Goal: Task Accomplishment & Management: Manage account settings

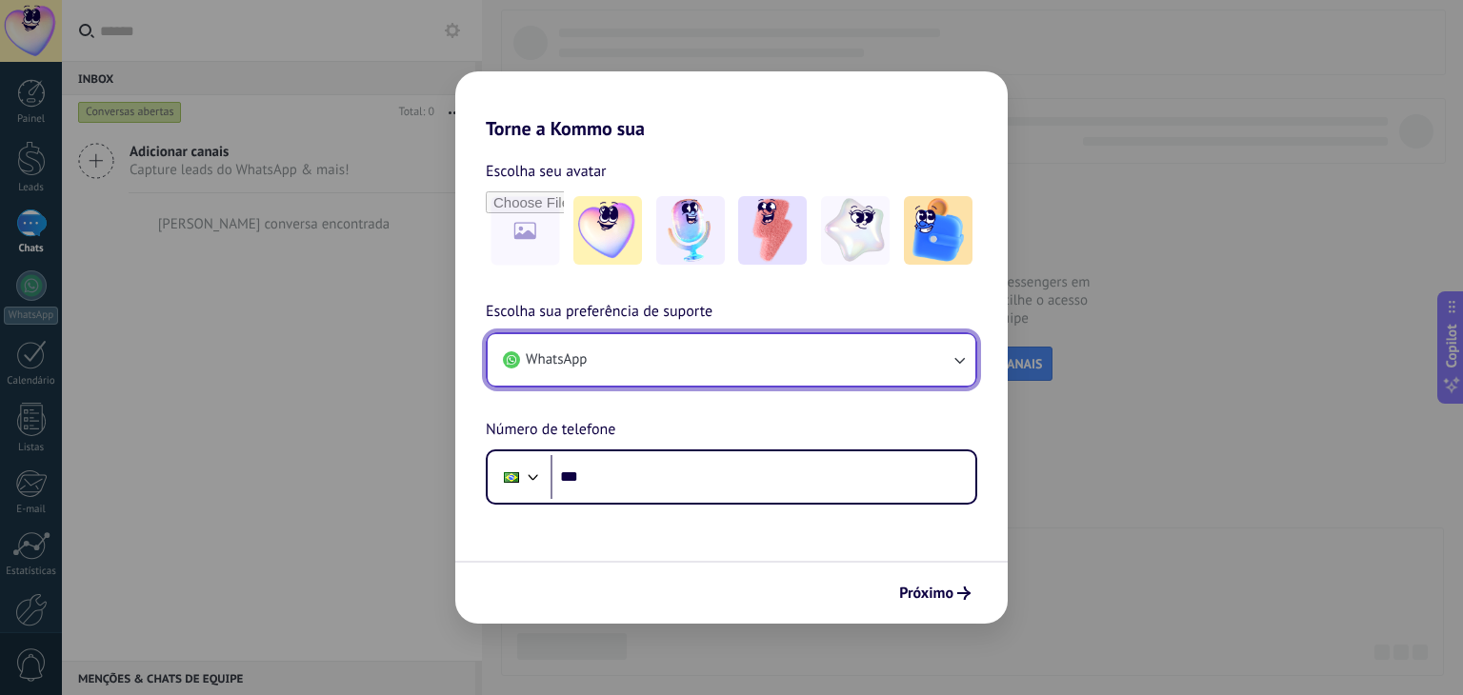
click at [931, 362] on button "WhatsApp" at bounding box center [732, 359] width 488 height 51
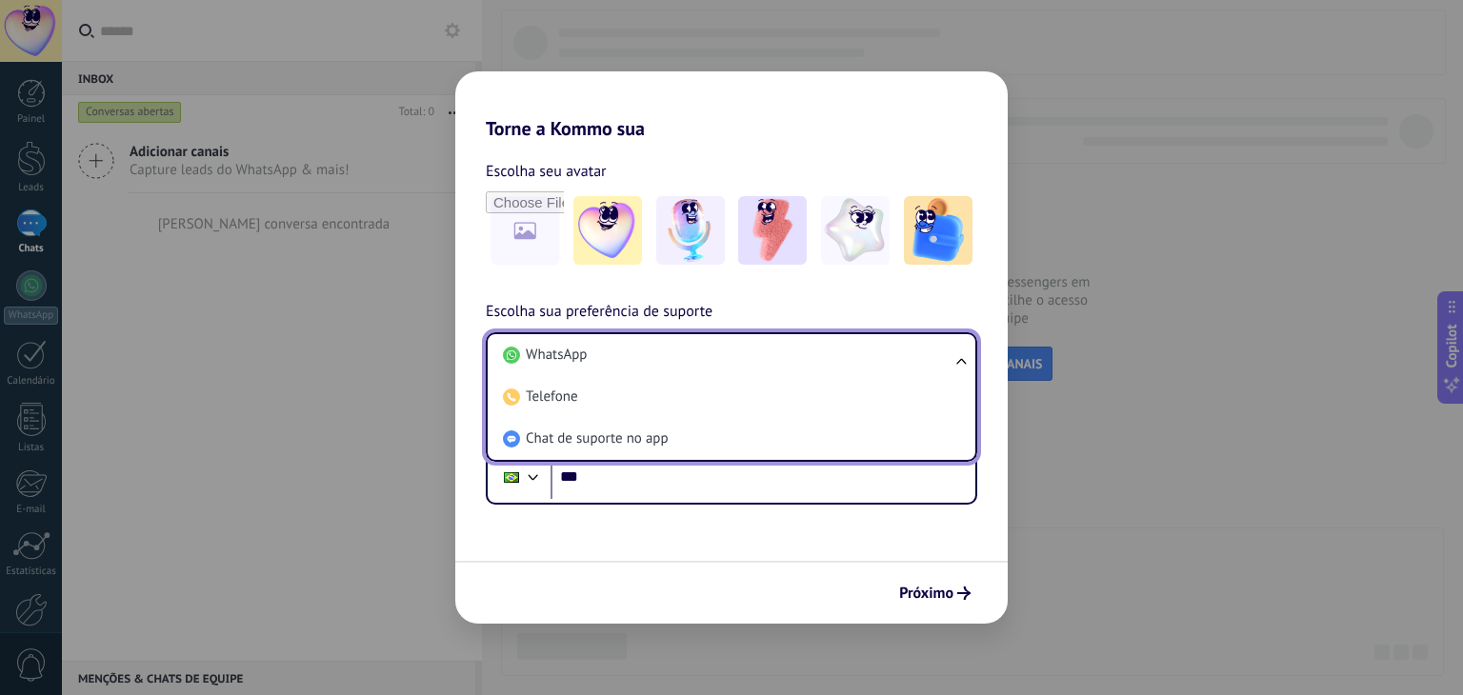
click at [931, 362] on li "WhatsApp" at bounding box center [727, 355] width 465 height 42
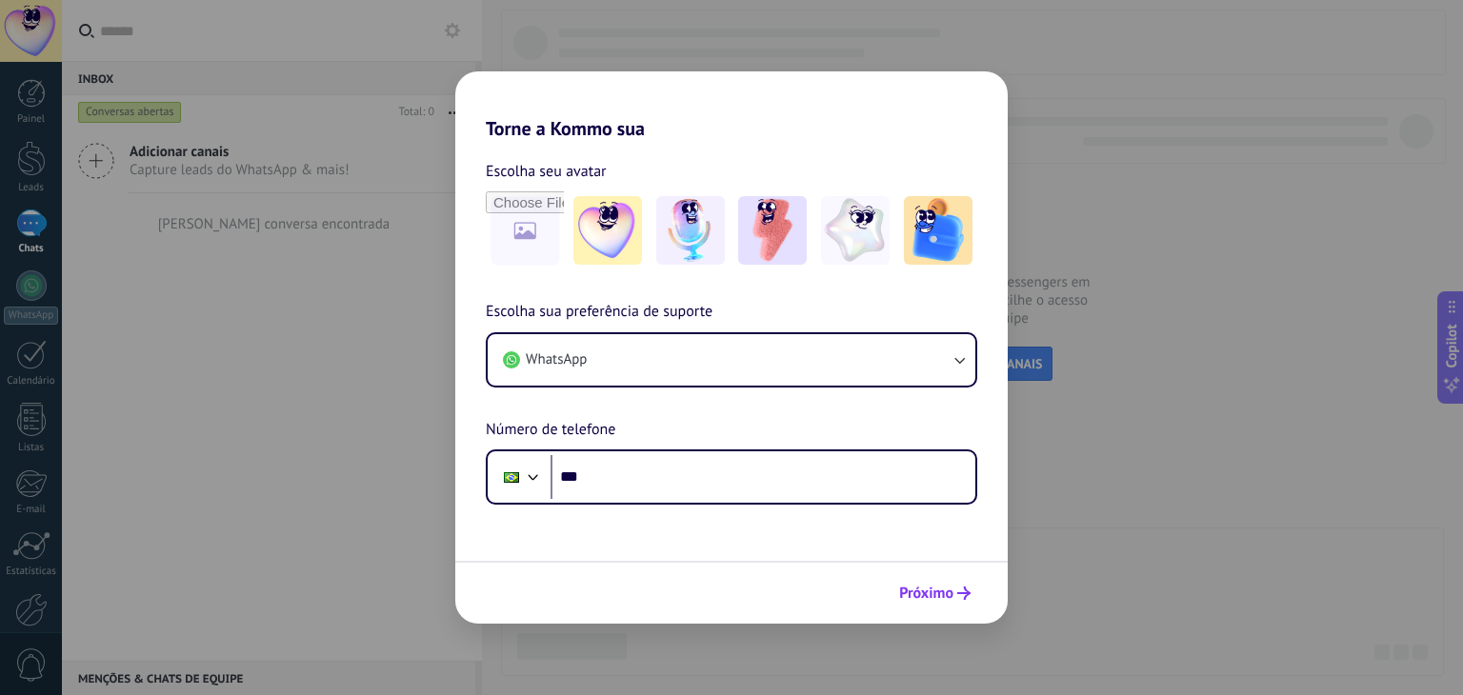
click at [943, 589] on span "Próximo" at bounding box center [926, 593] width 54 height 13
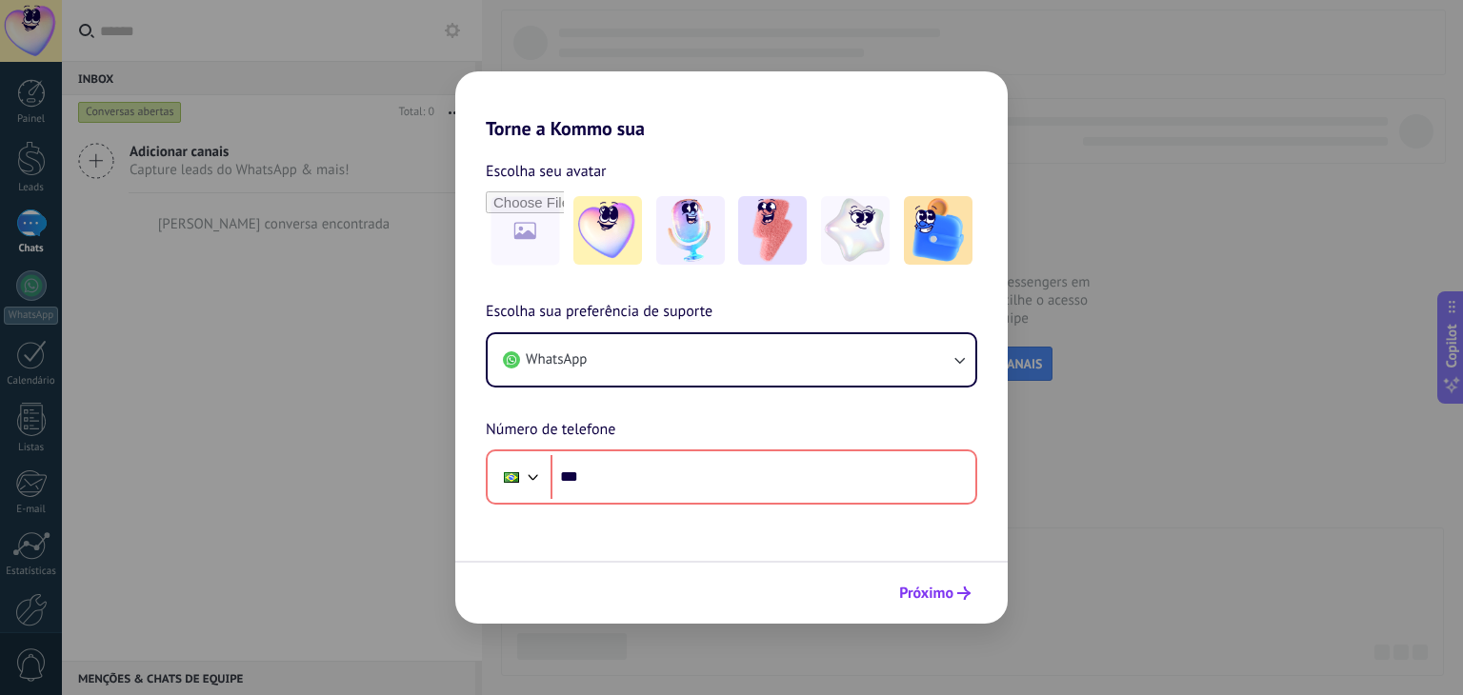
click at [944, 587] on span "Próximo" at bounding box center [926, 593] width 54 height 13
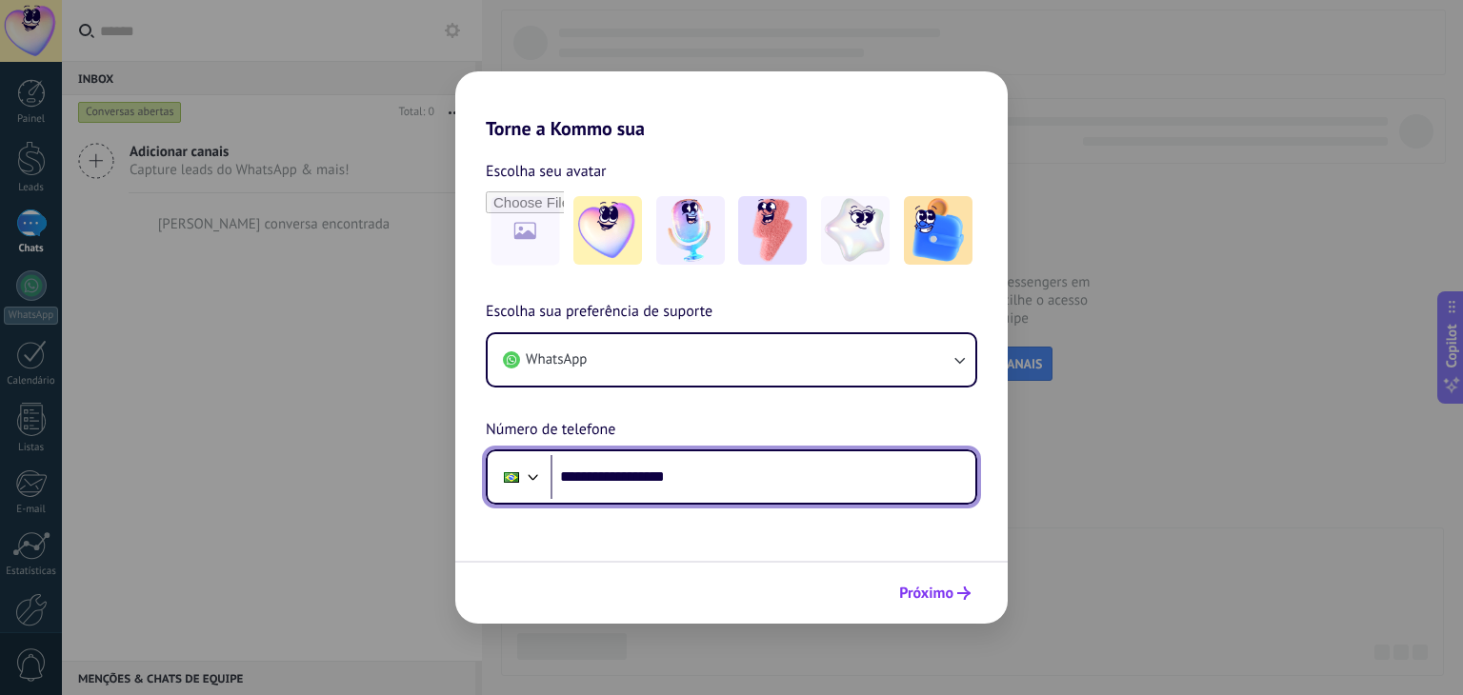
type input "**********"
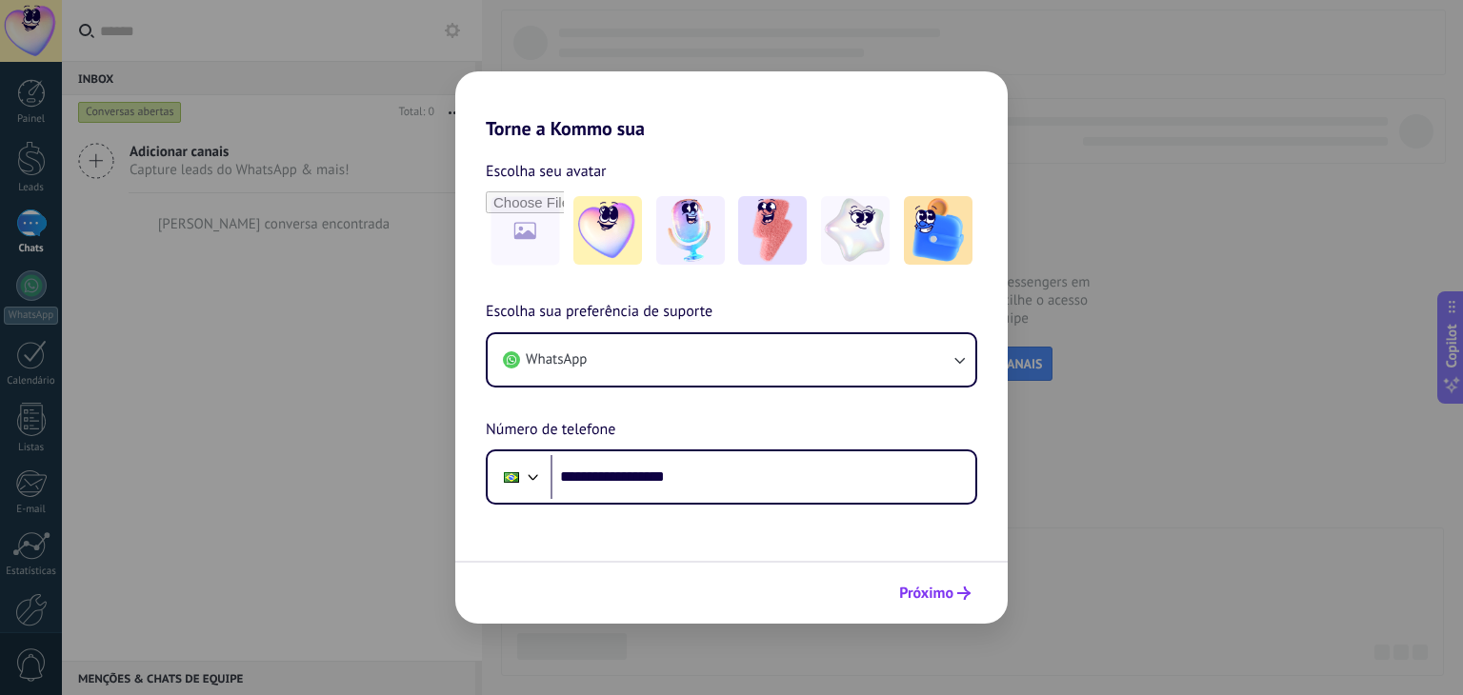
click at [941, 587] on span "Próximo" at bounding box center [926, 593] width 54 height 13
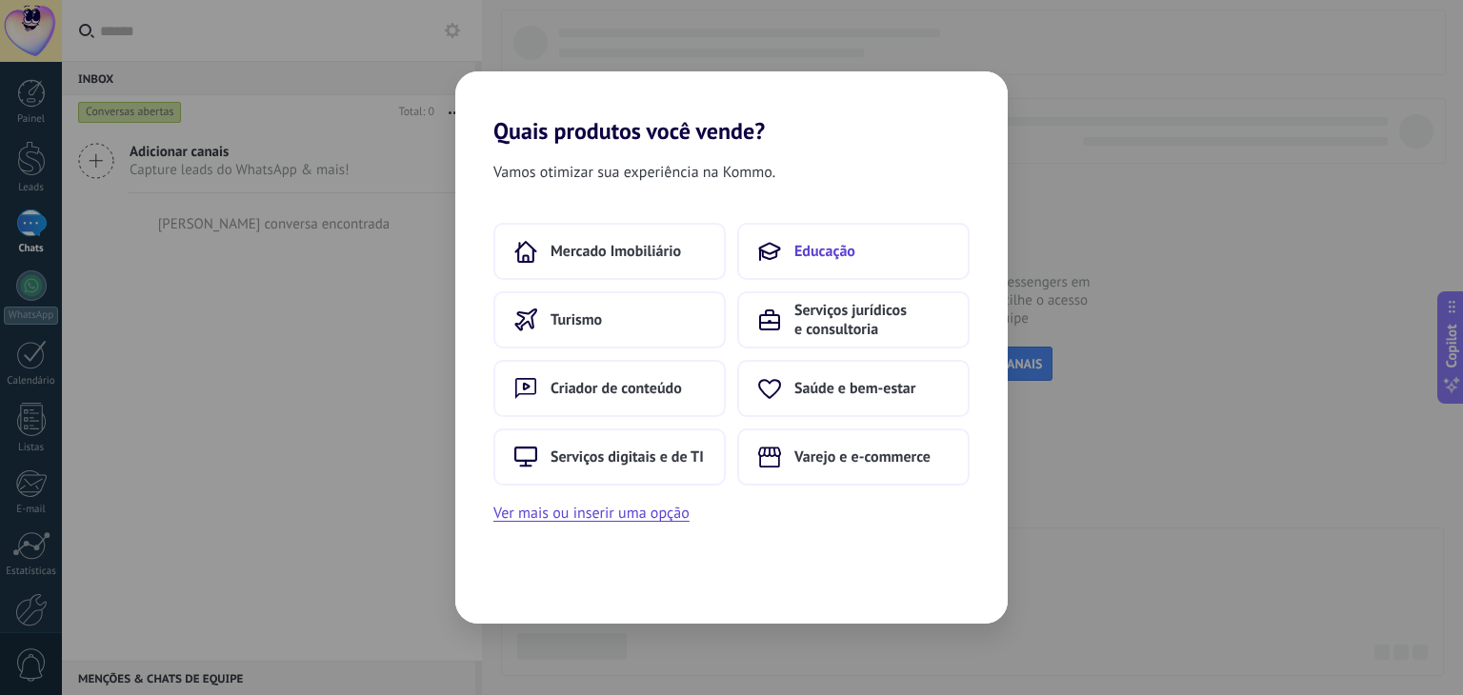
click at [846, 255] on span "Educação" at bounding box center [824, 251] width 61 height 19
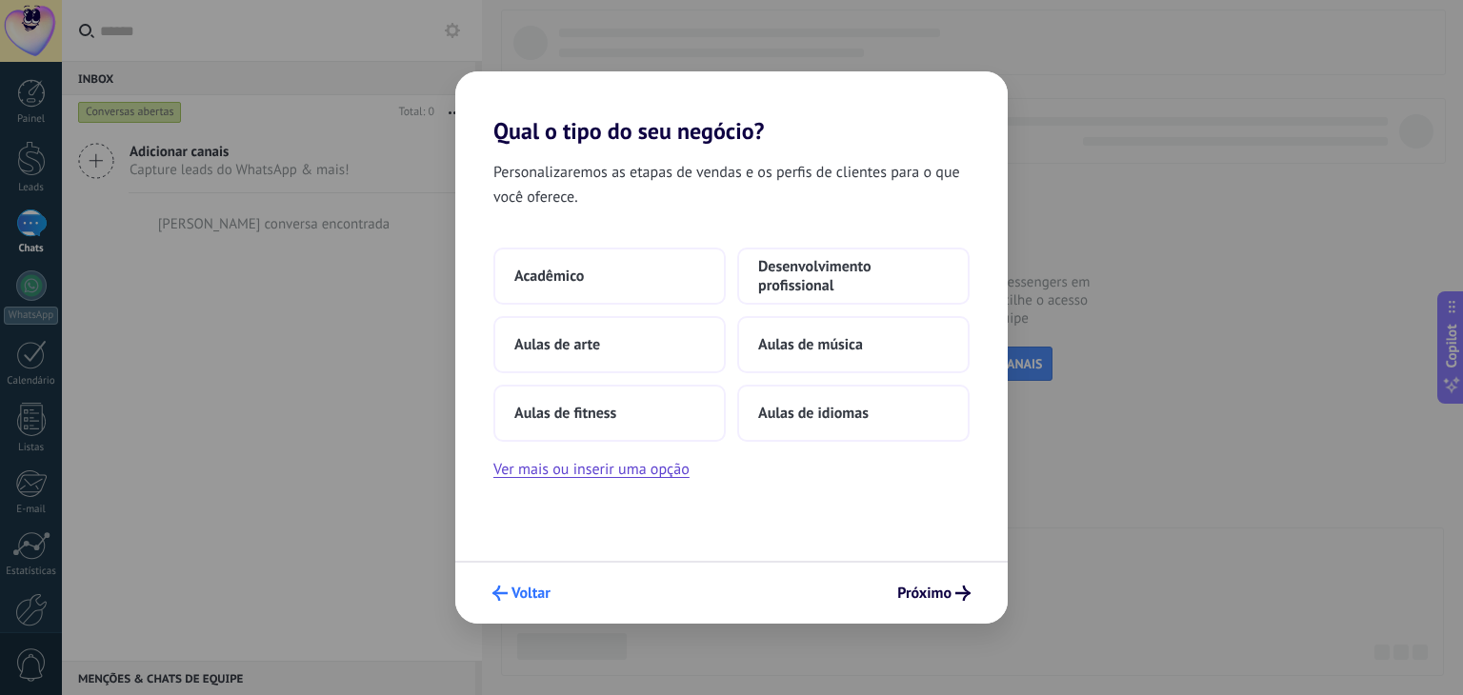
click at [535, 598] on span "Voltar" at bounding box center [530, 593] width 39 height 13
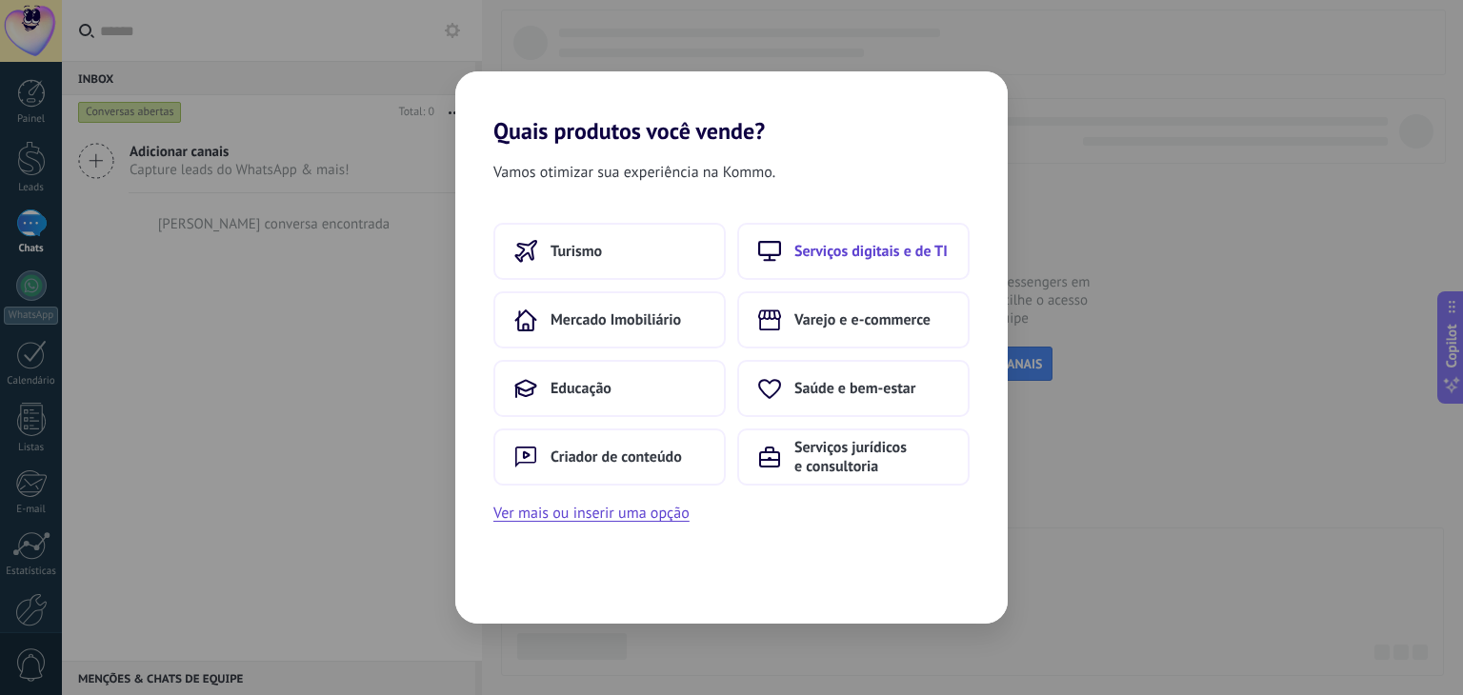
click at [879, 254] on span "Serviços digitais e de TI" at bounding box center [870, 251] width 153 height 19
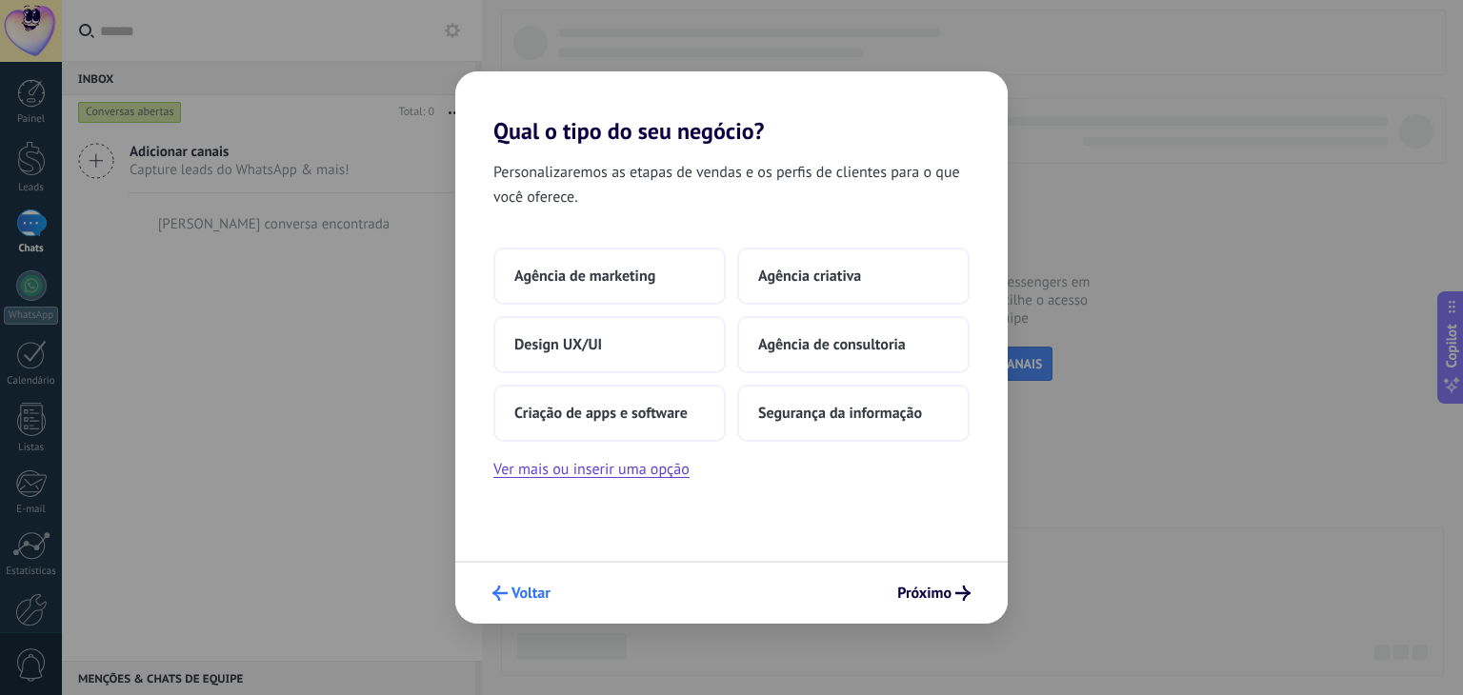
click at [528, 591] on span "Voltar" at bounding box center [530, 593] width 39 height 13
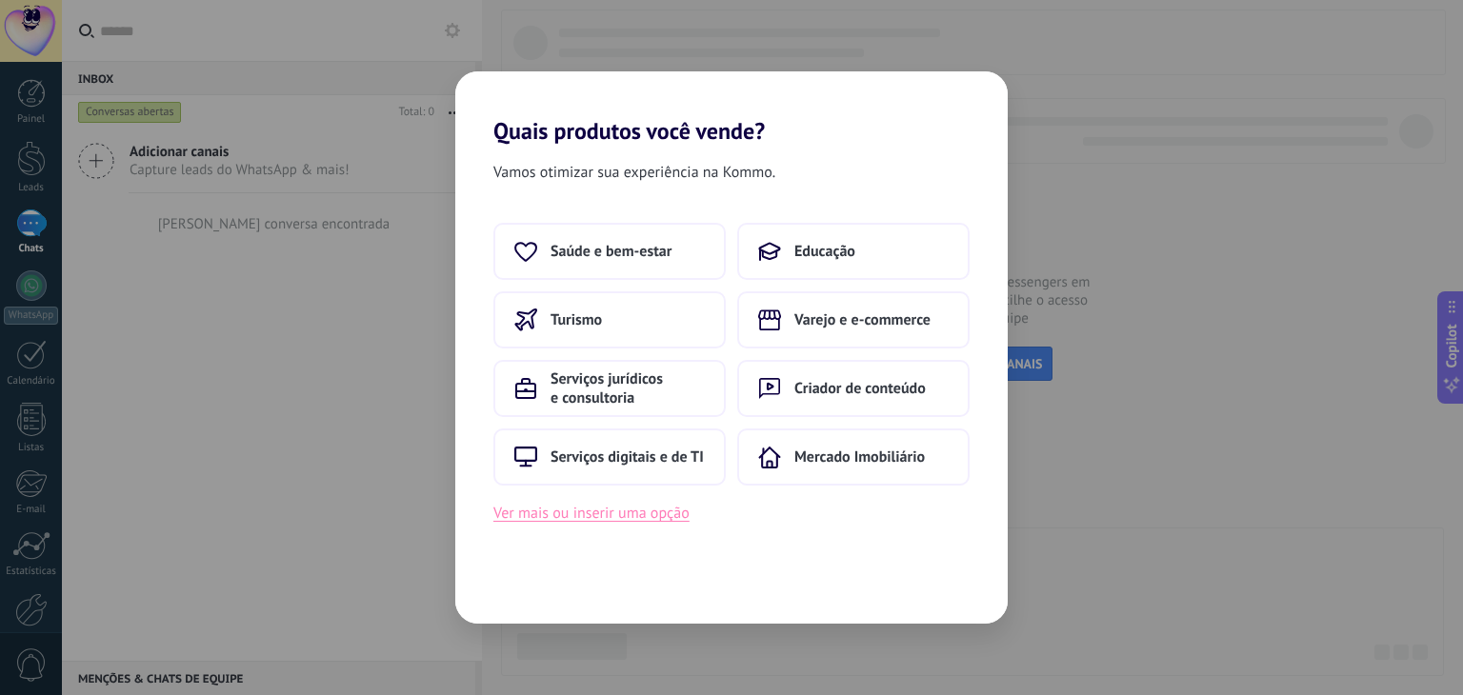
click at [625, 515] on button "Ver mais ou inserir uma opção" at bounding box center [591, 513] width 196 height 25
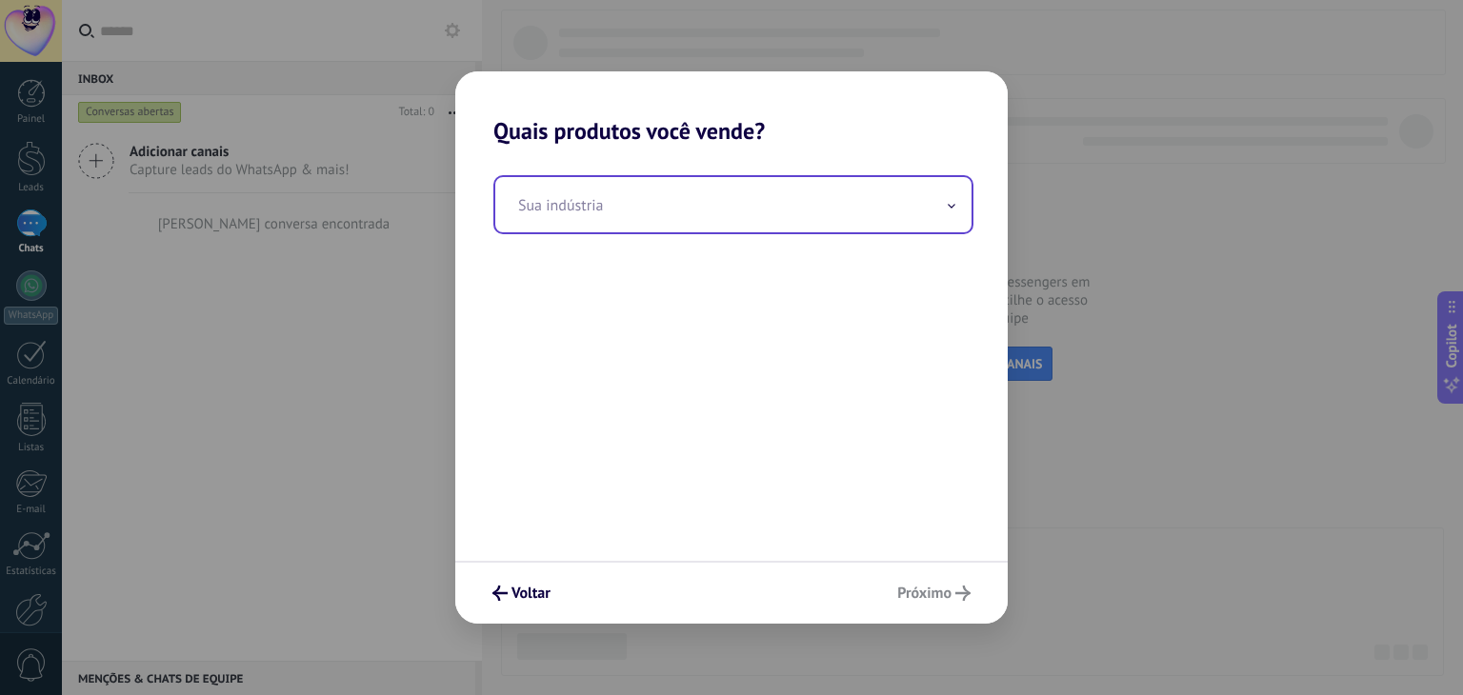
click at [584, 213] on input "text" at bounding box center [733, 204] width 476 height 55
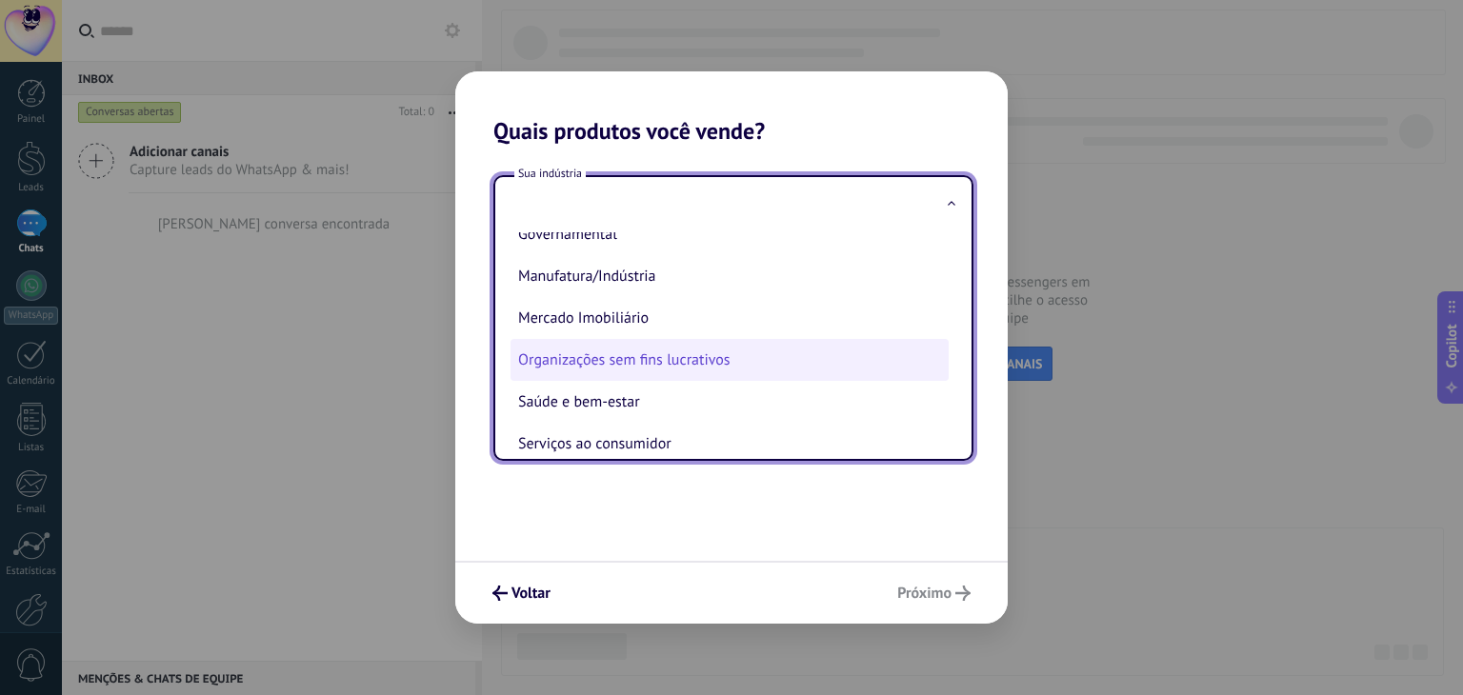
scroll to position [286, 0]
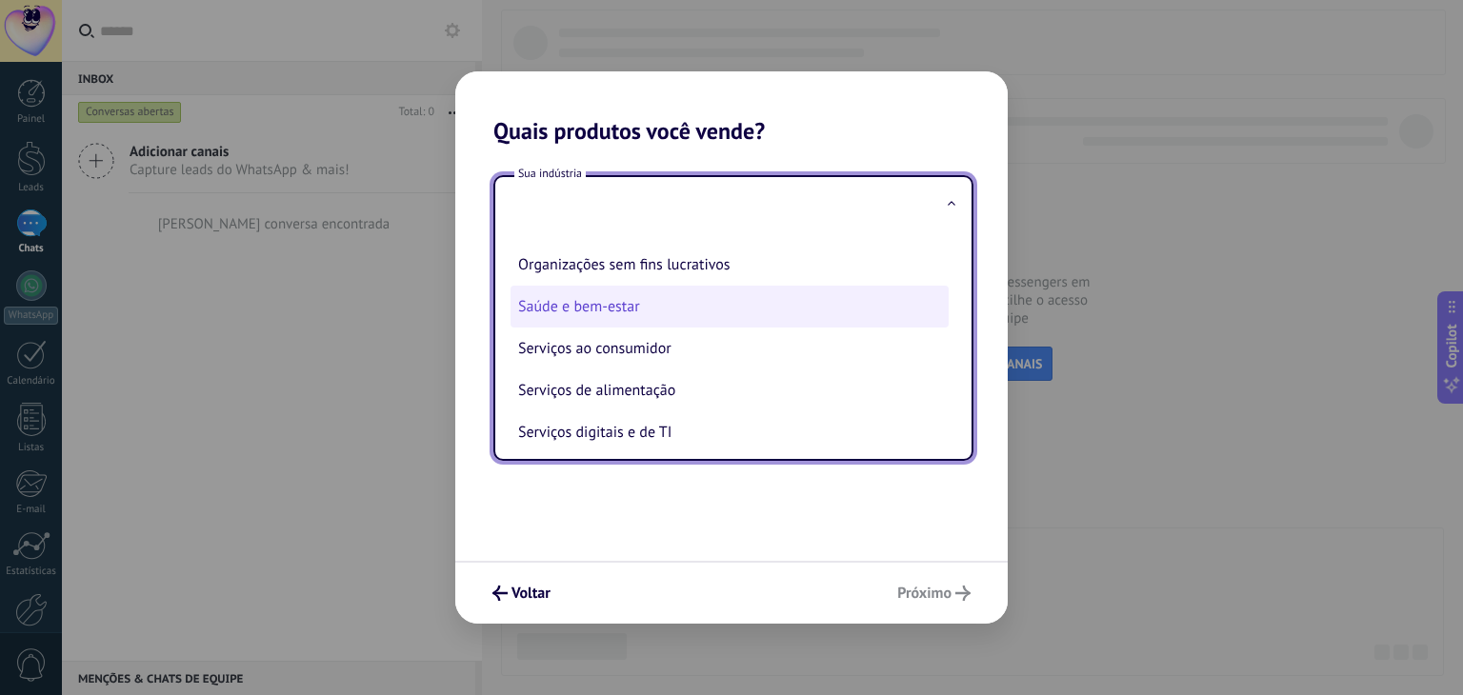
click at [695, 302] on li "Saúde e bem-estar" at bounding box center [729, 307] width 438 height 42
type input "**********"
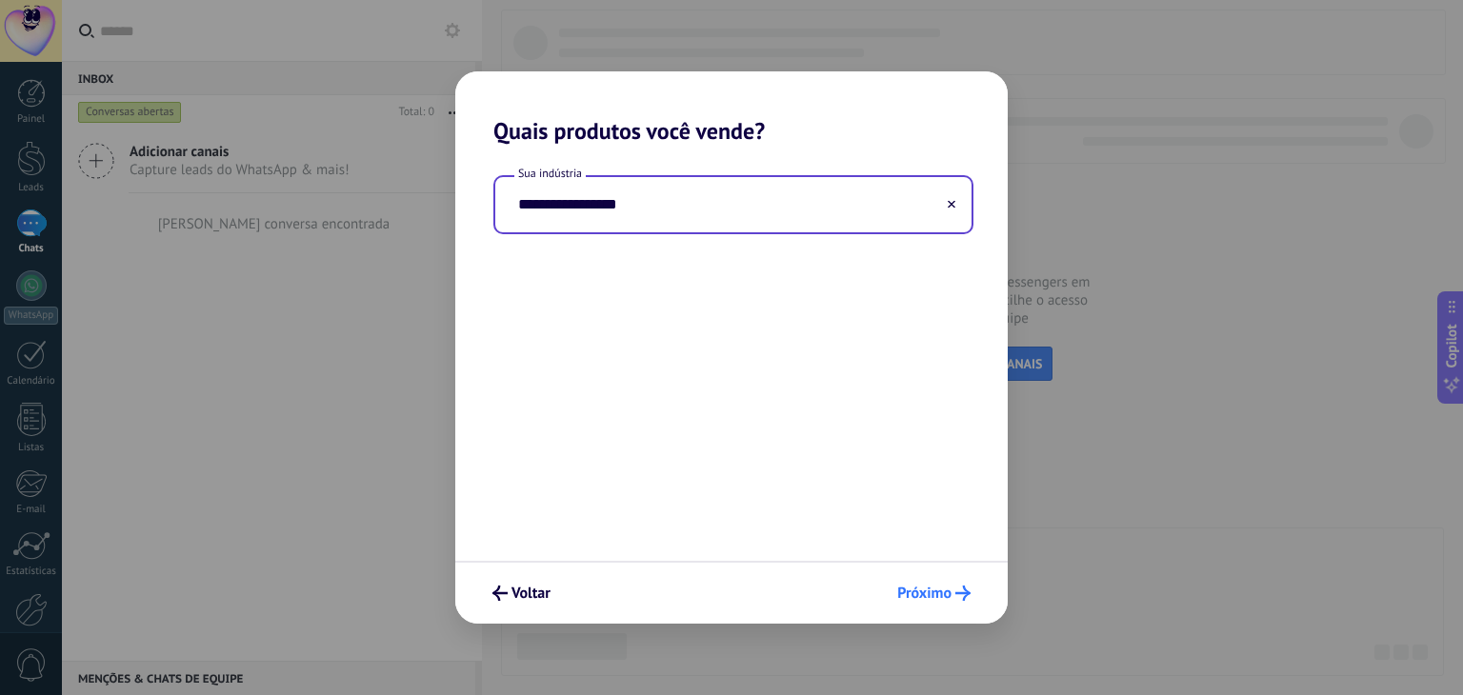
click at [943, 593] on span "Próximo" at bounding box center [924, 593] width 54 height 13
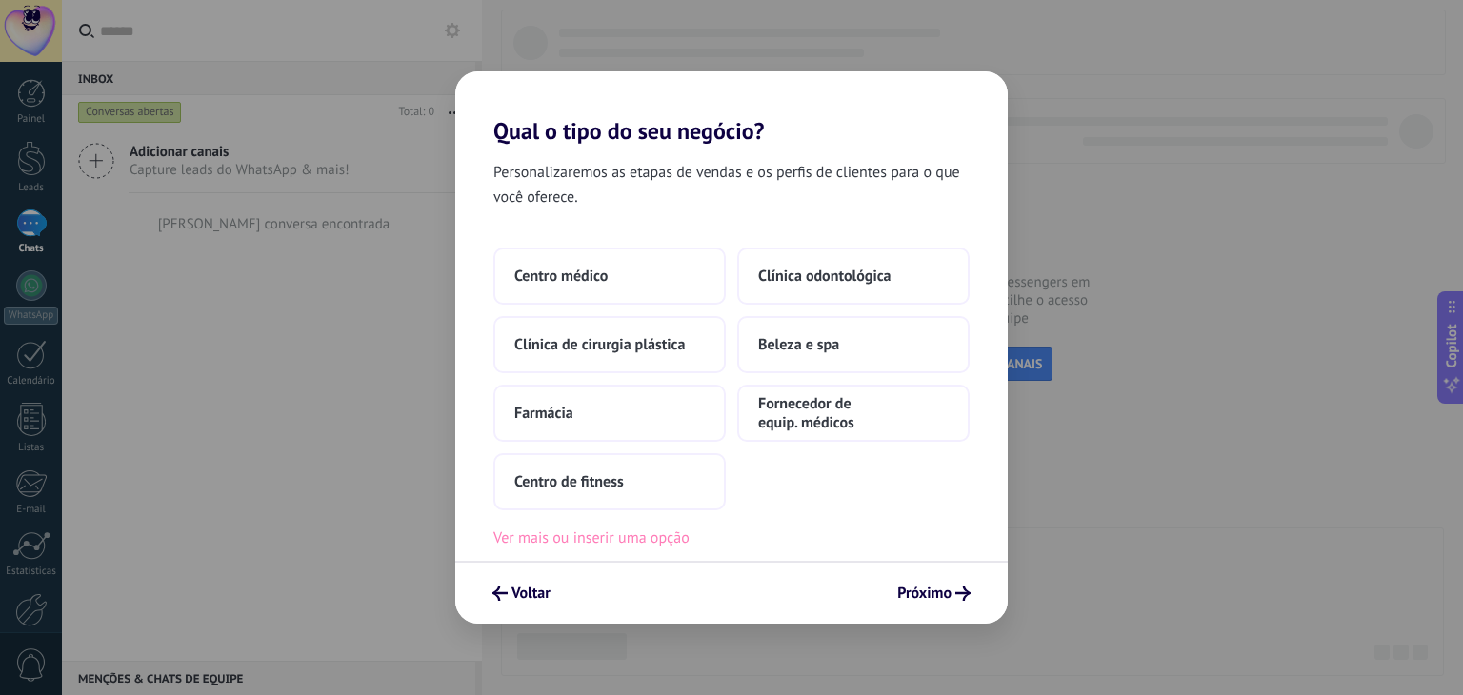
click at [594, 537] on button "Ver mais ou inserir uma opção" at bounding box center [591, 538] width 196 height 25
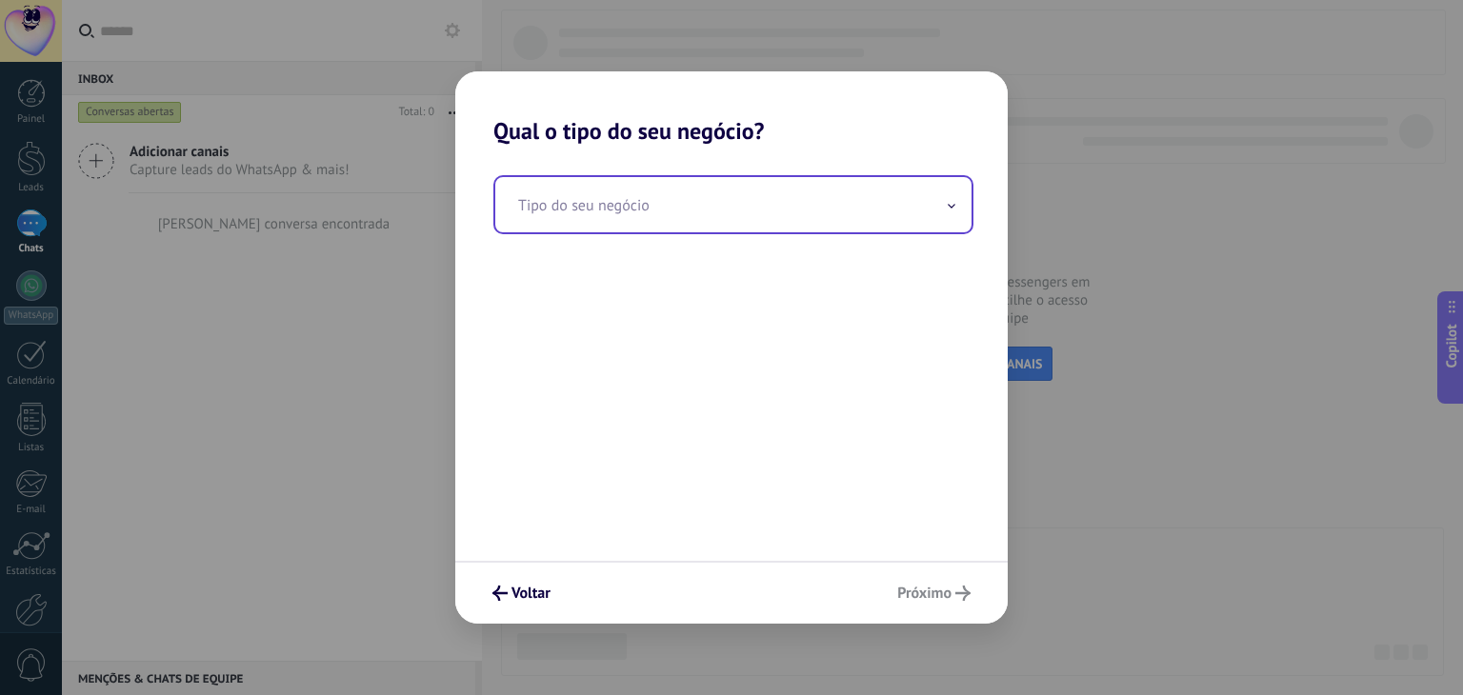
click at [651, 204] on input "text" at bounding box center [733, 204] width 476 height 55
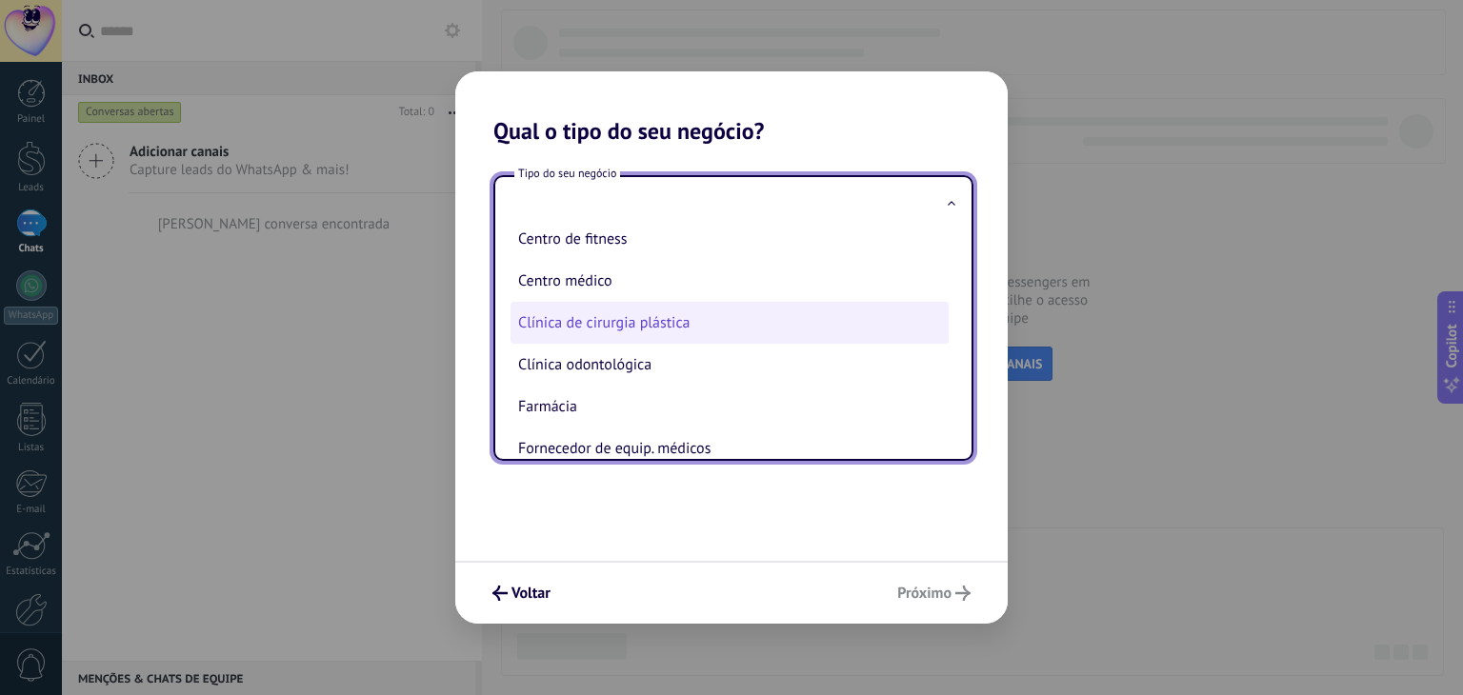
scroll to position [90, 0]
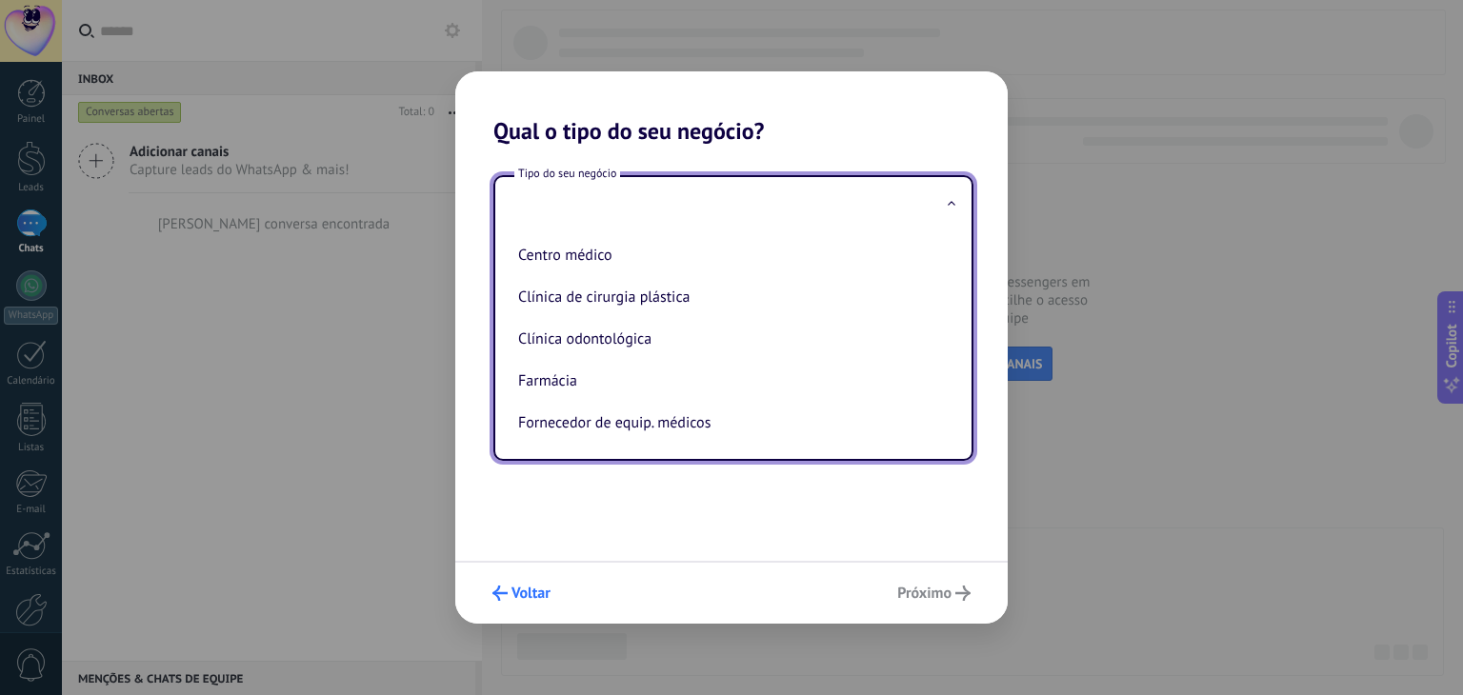
click at [531, 596] on span "Voltar" at bounding box center [530, 593] width 39 height 13
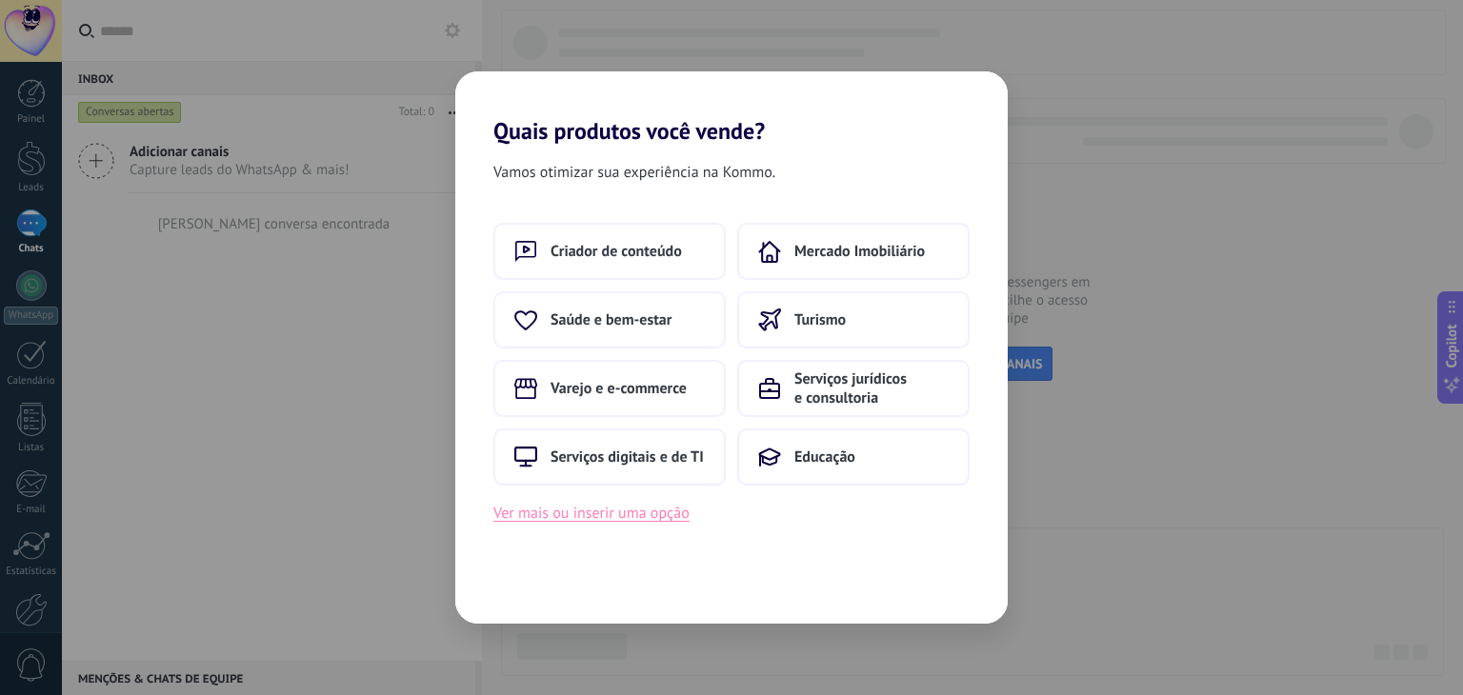
click at [614, 509] on button "Ver mais ou inserir uma opção" at bounding box center [591, 513] width 196 height 25
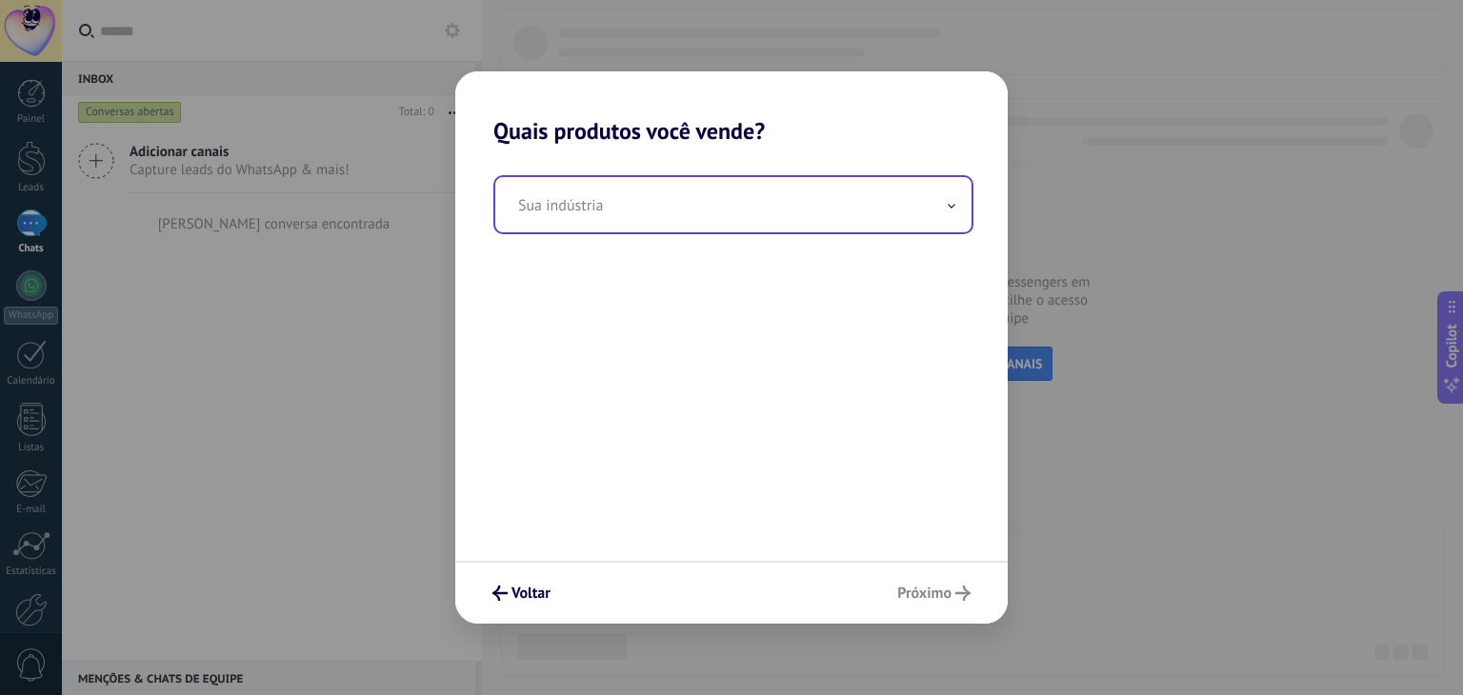
click at [567, 183] on input "text" at bounding box center [733, 204] width 476 height 55
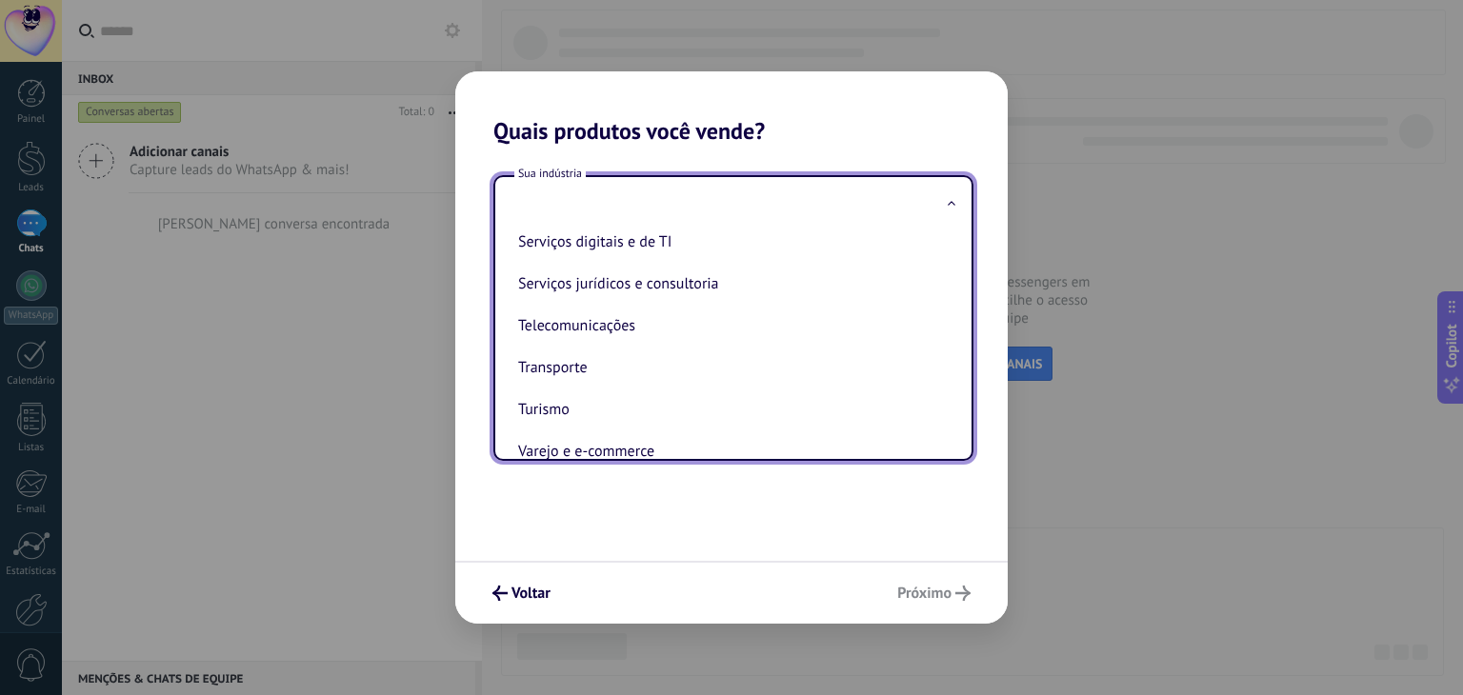
scroll to position [517, 0]
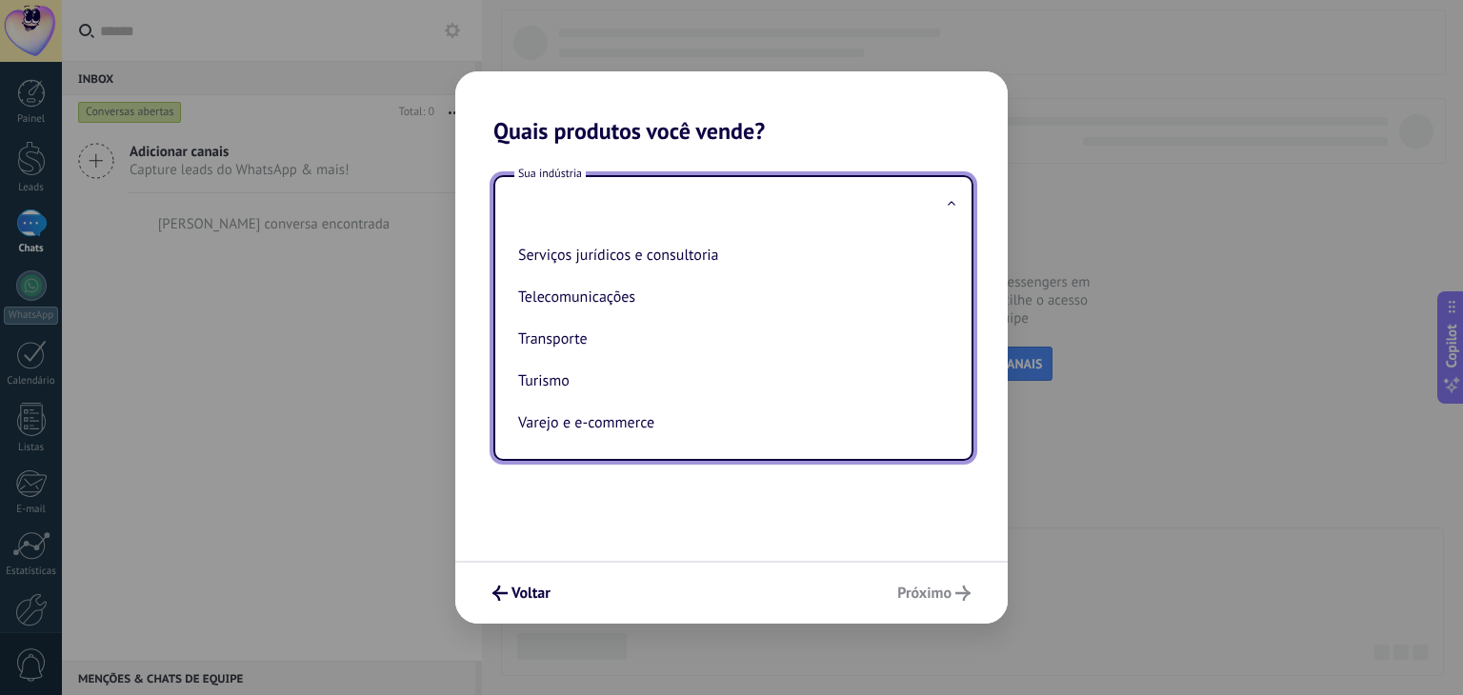
click at [730, 508] on div "Sua indústria Automotivo Criador de conteúdo Educação Finanças e seguros Govern…" at bounding box center [731, 353] width 552 height 416
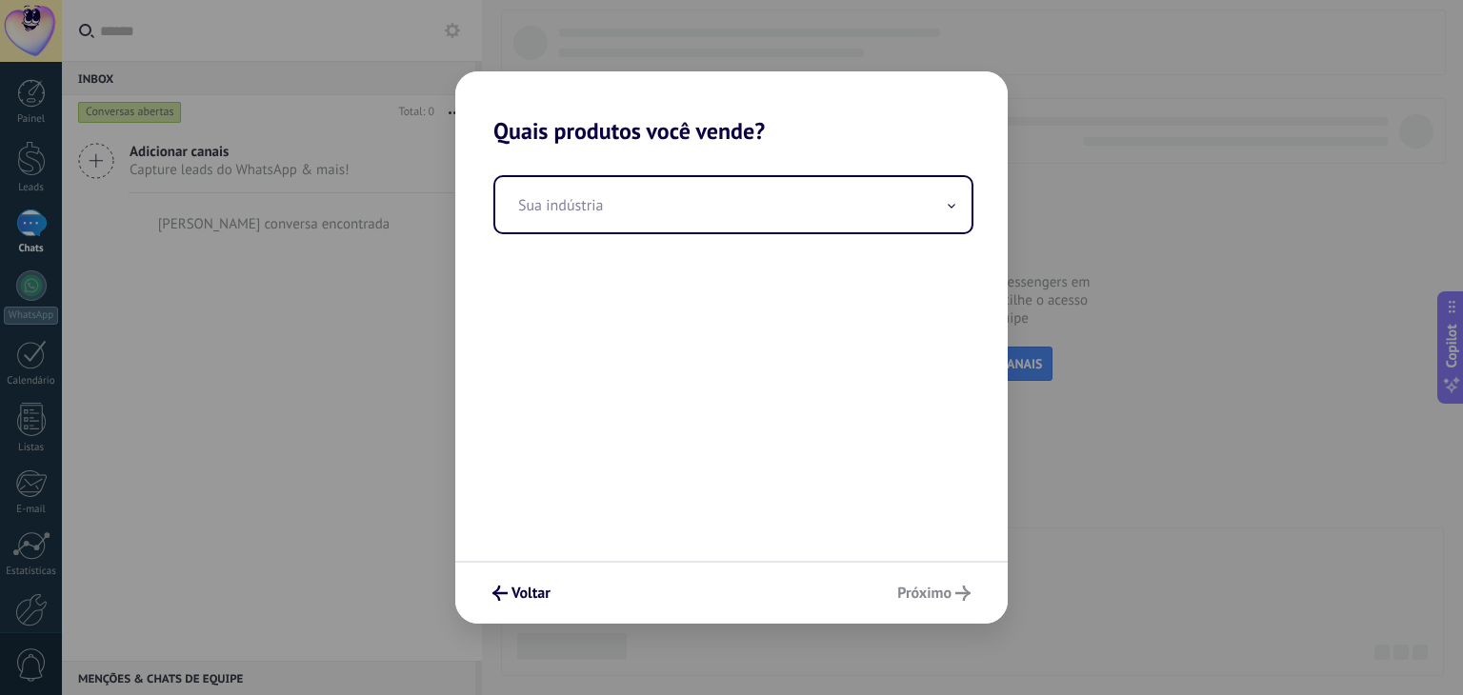
click at [689, 384] on div "Sua indústria" at bounding box center [731, 353] width 552 height 416
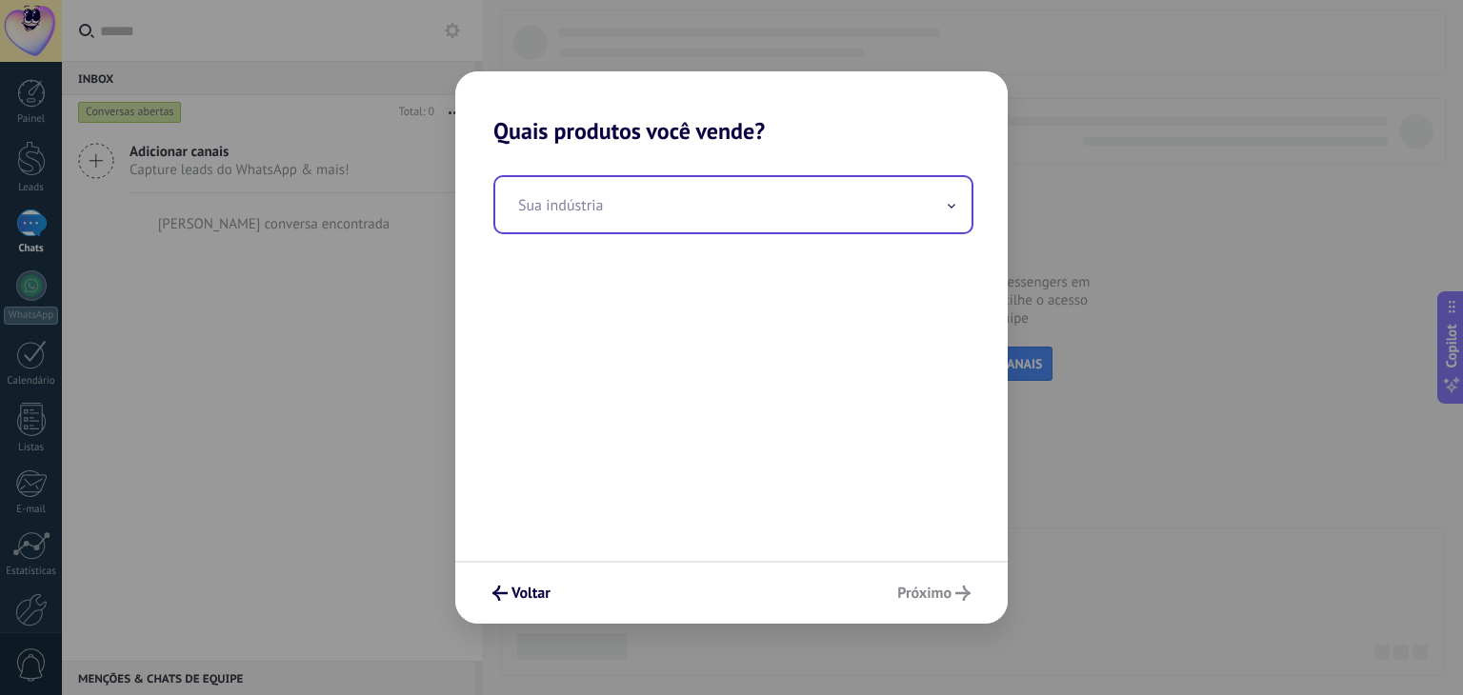
click at [626, 210] on input "text" at bounding box center [733, 204] width 476 height 55
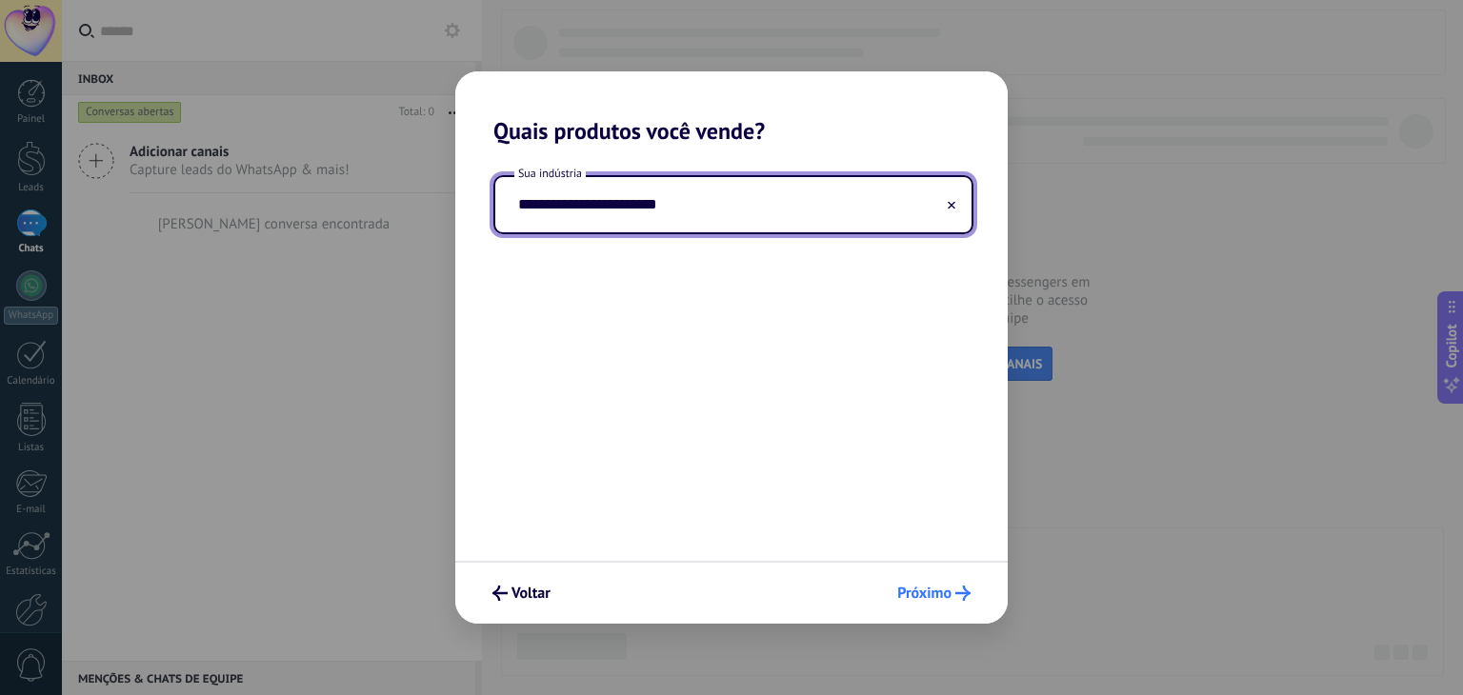
type input "**********"
click at [926, 593] on span "Próximo" at bounding box center [924, 593] width 54 height 13
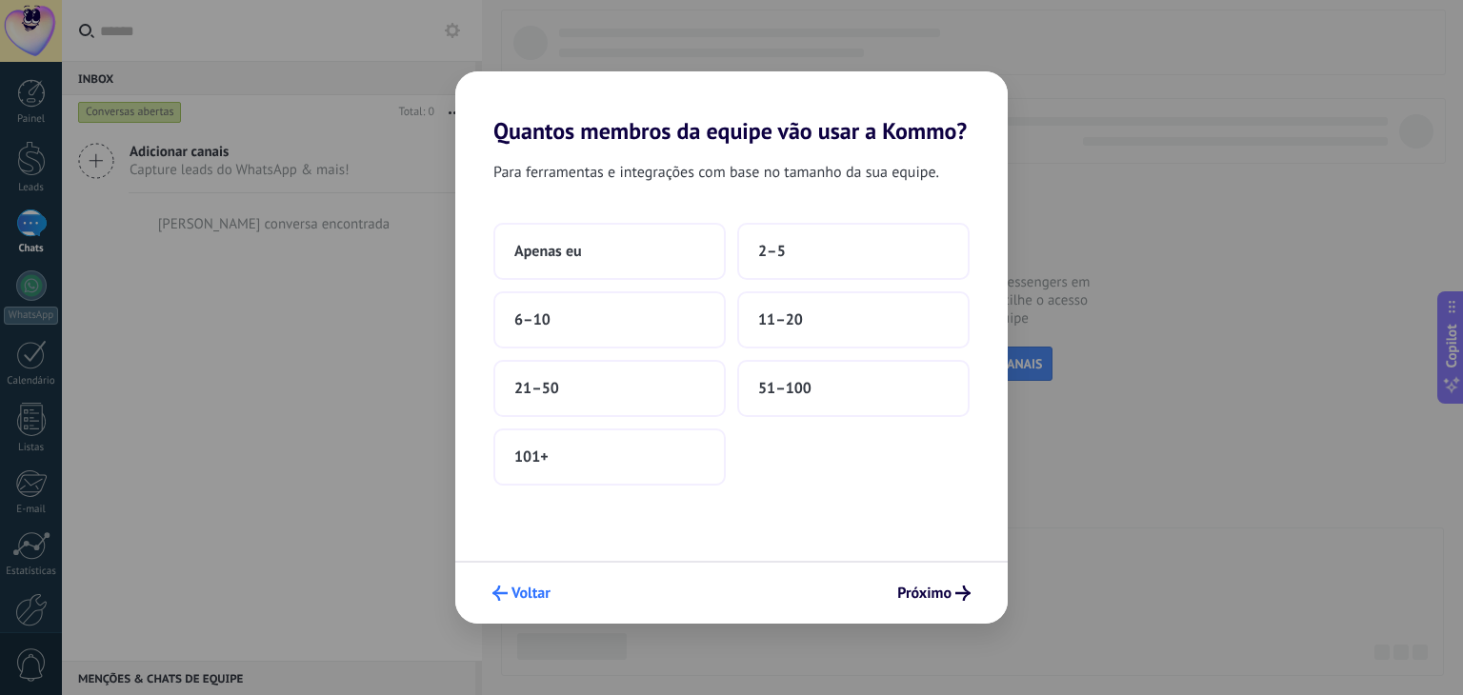
click at [507, 599] on icon "submit" at bounding box center [499, 593] width 15 height 15
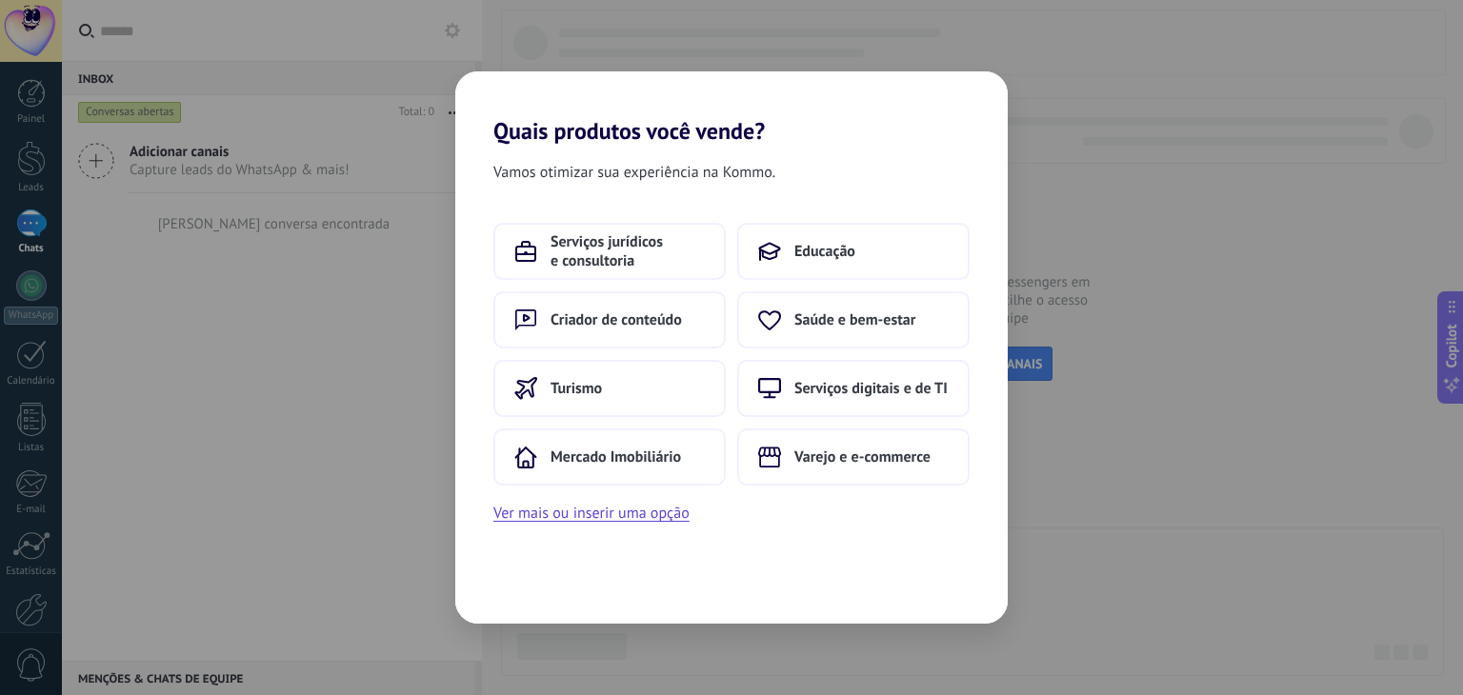
drag, startPoint x: 520, startPoint y: 593, endPoint x: 522, endPoint y: 576, distance: 17.2
click at [519, 592] on div "Vamos otimizar sua experiência na Kommo. Serviços jurídicos e consultoria Educa…" at bounding box center [731, 384] width 552 height 479
click at [824, 249] on span "Educação" at bounding box center [824, 251] width 61 height 19
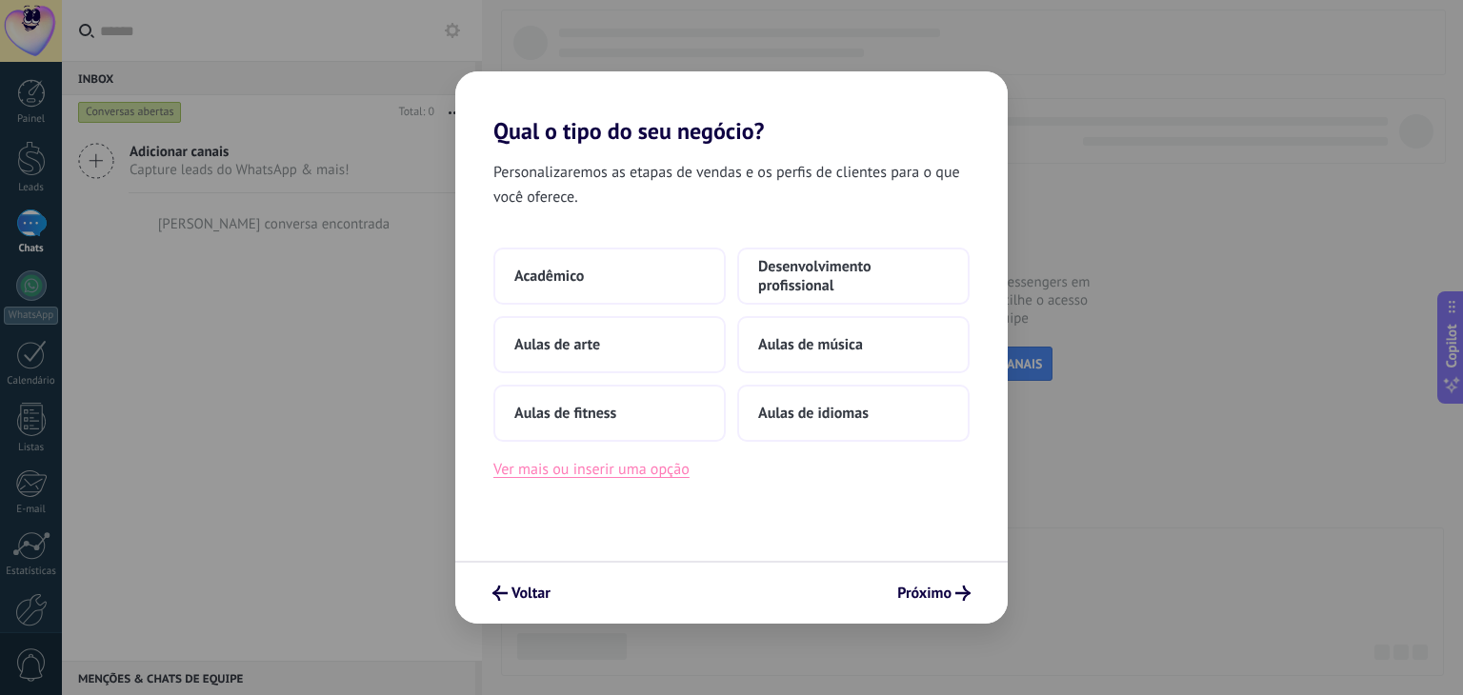
click at [565, 465] on button "Ver mais ou inserir uma opção" at bounding box center [591, 469] width 196 height 25
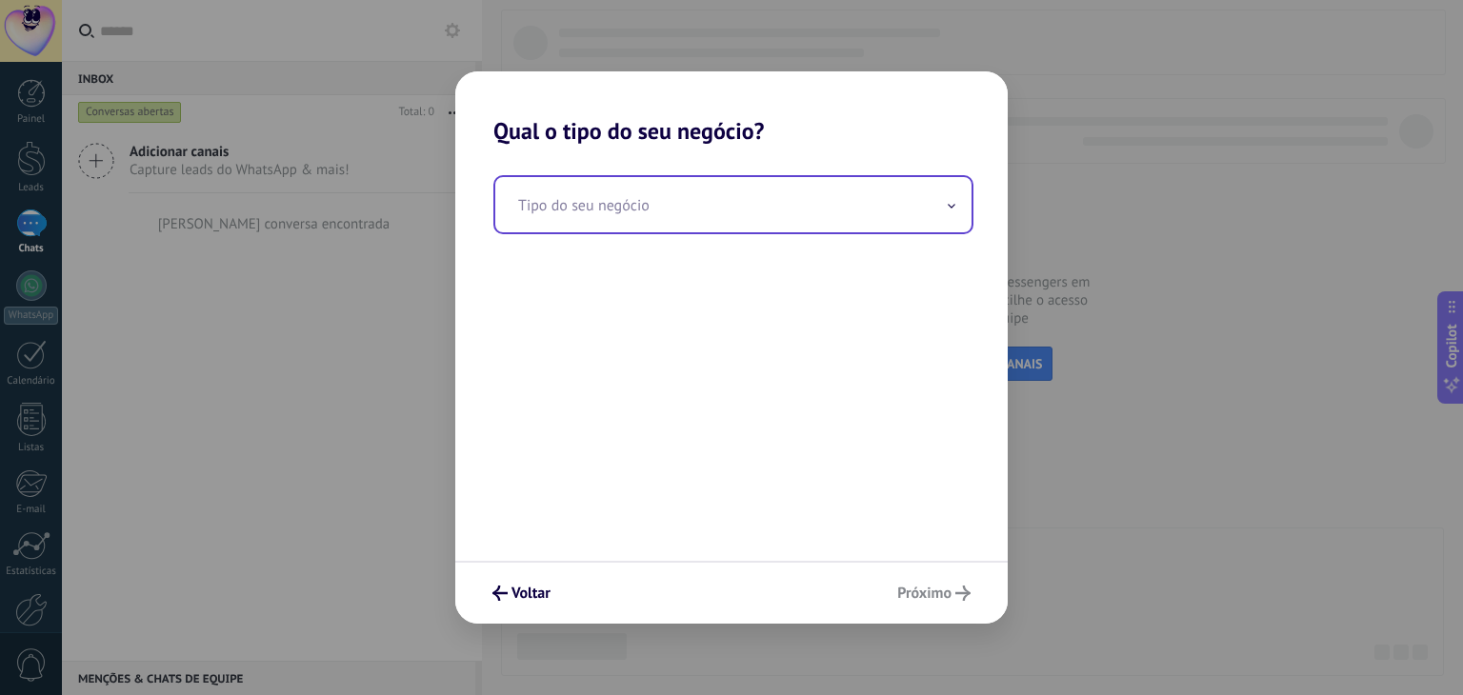
click at [626, 207] on input "text" at bounding box center [733, 204] width 476 height 55
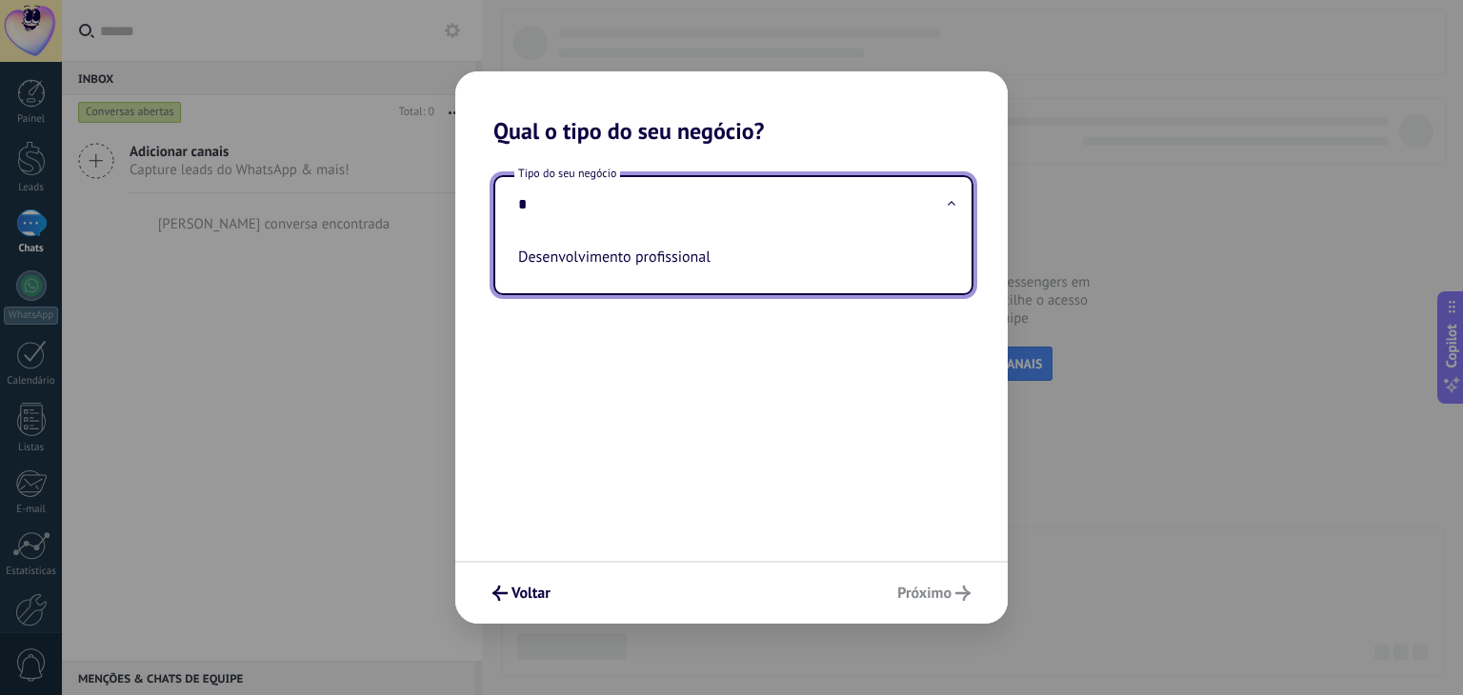
scroll to position [0, 0]
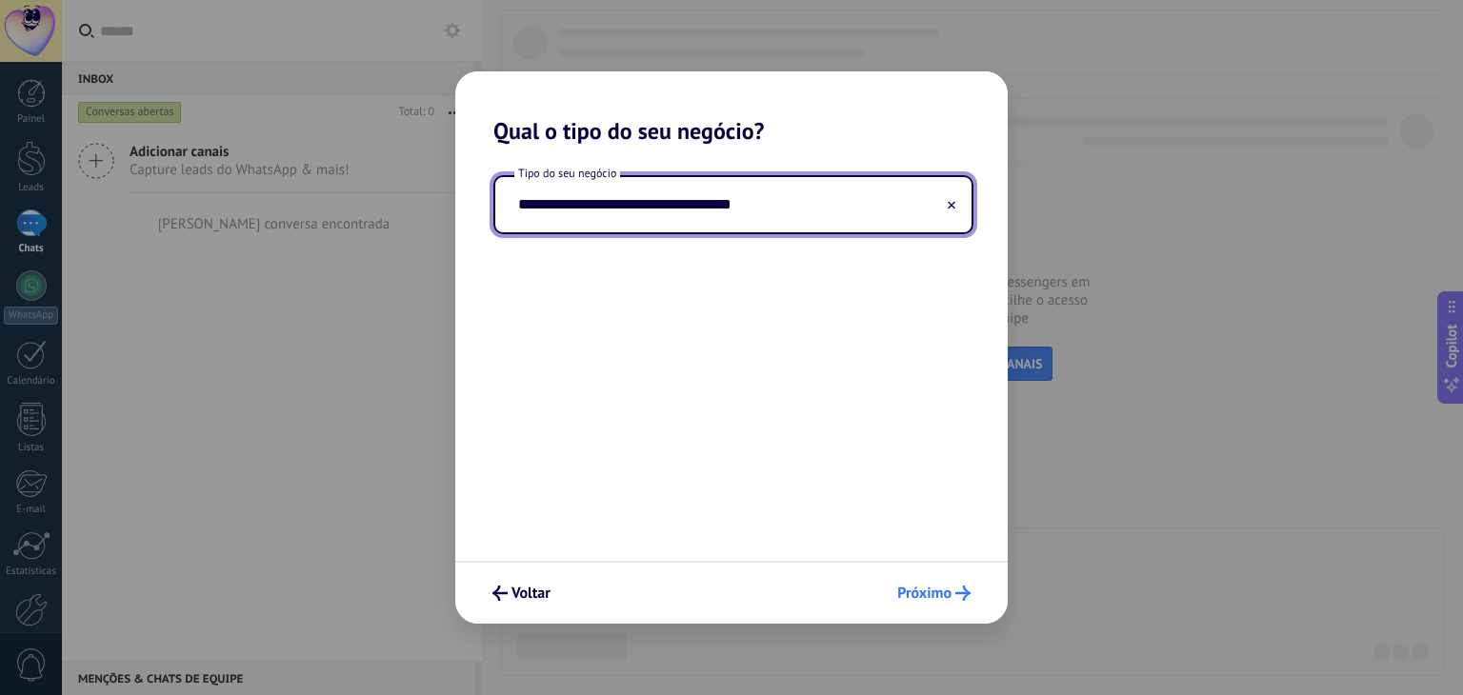
type input "**********"
click at [953, 589] on span "Próximo" at bounding box center [933, 593] width 73 height 15
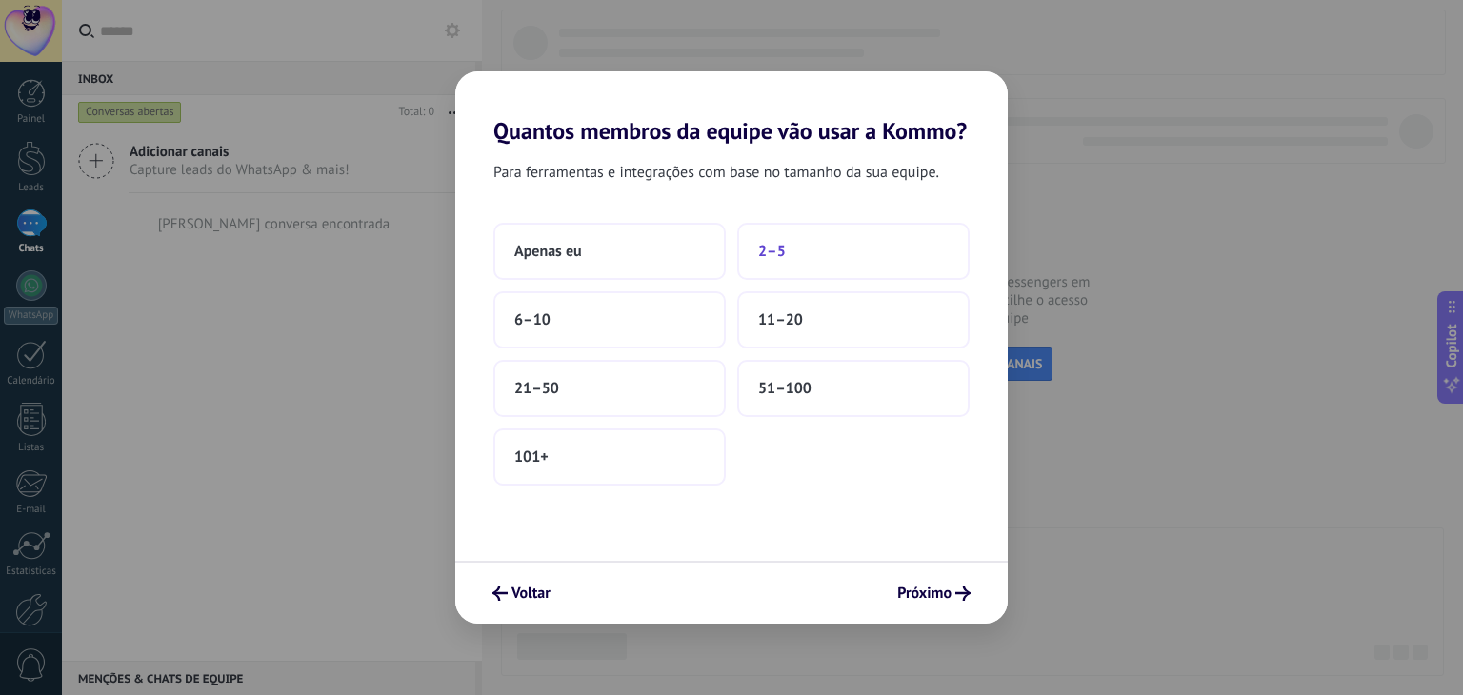
click at [787, 241] on button "2–5" at bounding box center [853, 251] width 232 height 57
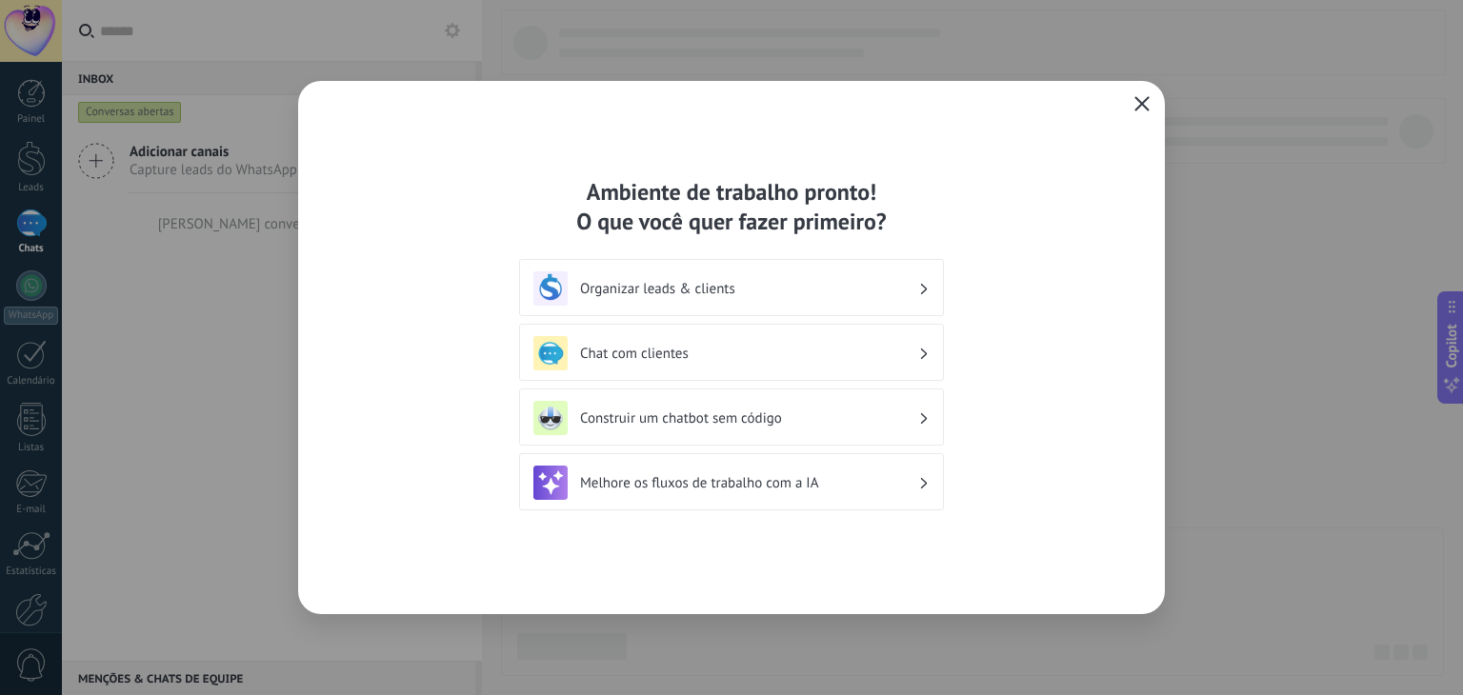
click at [1143, 97] on icon "button" at bounding box center [1141, 103] width 15 height 15
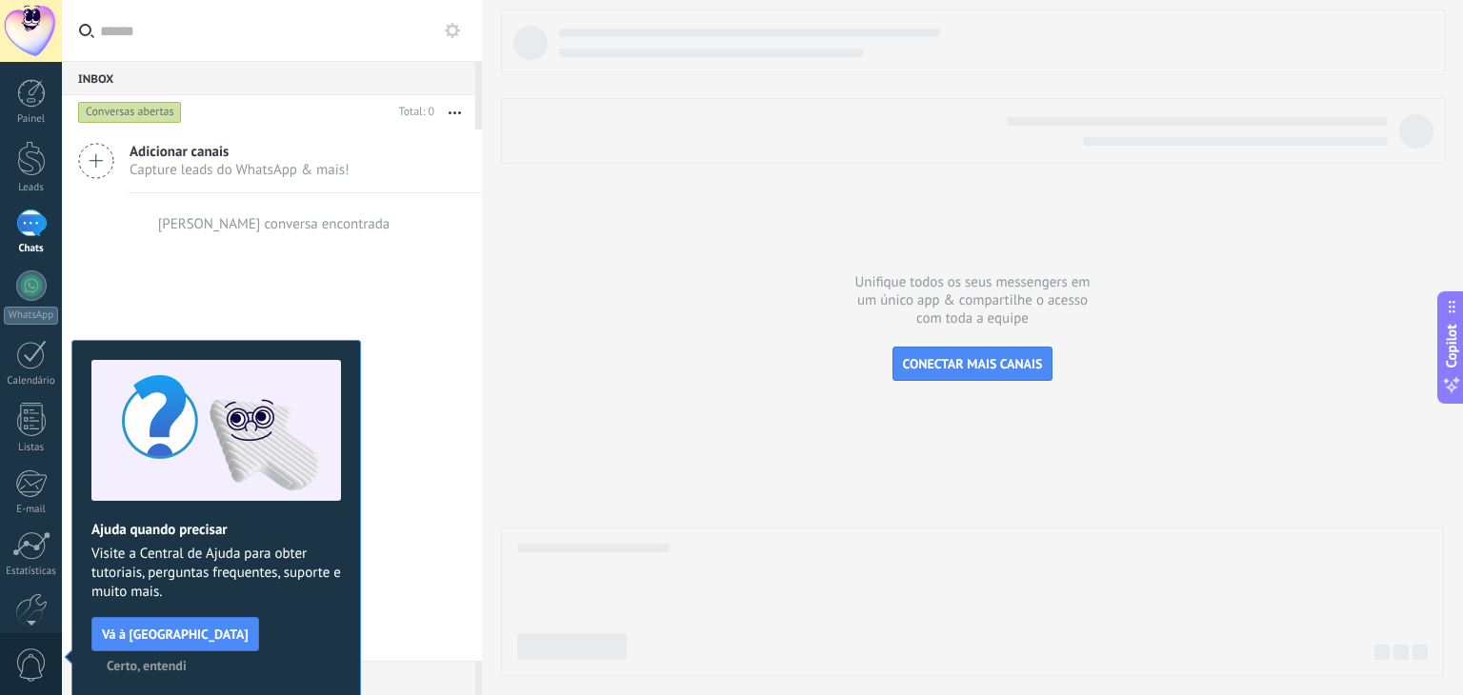
click at [187, 659] on span "Certo, entendi" at bounding box center [147, 665] width 80 height 13
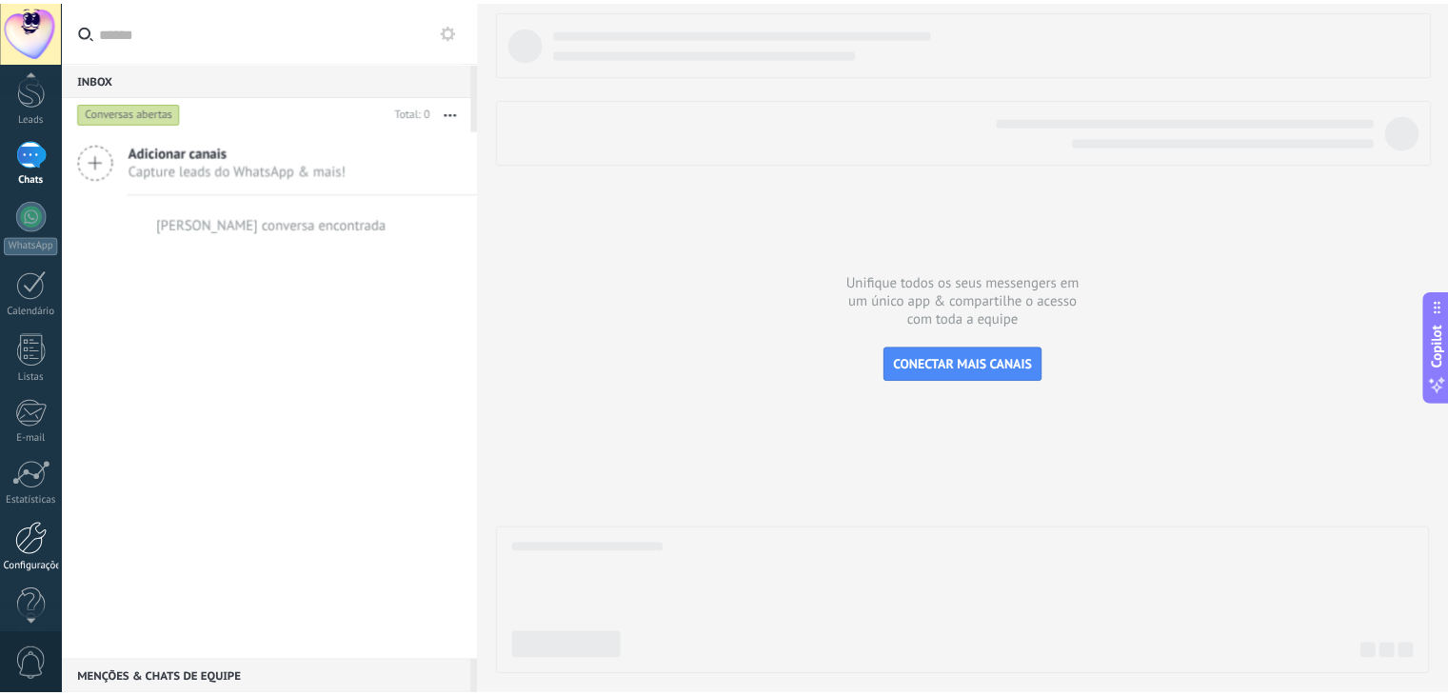
scroll to position [96, 0]
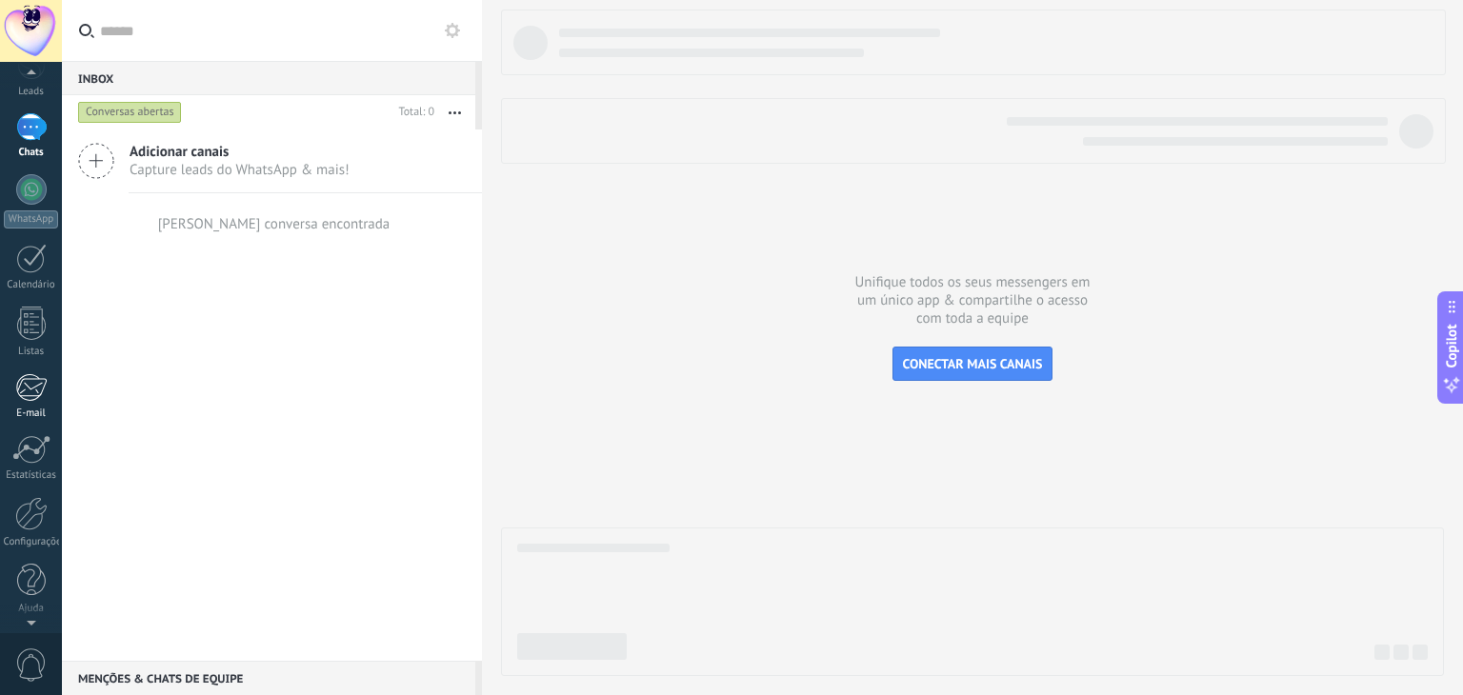
click at [18, 412] on div "E-mail" at bounding box center [31, 414] width 55 height 12
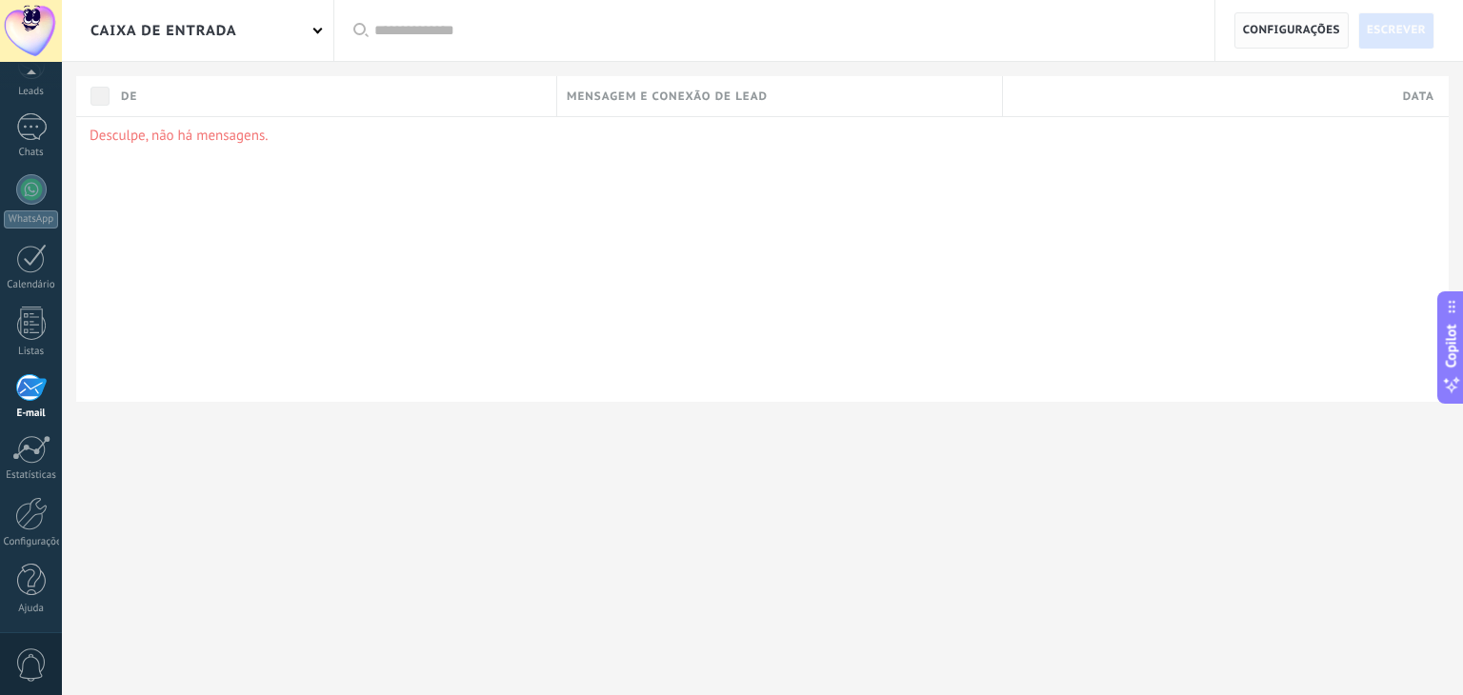
click at [1295, 27] on span "Configurações" at bounding box center [1291, 30] width 97 height 34
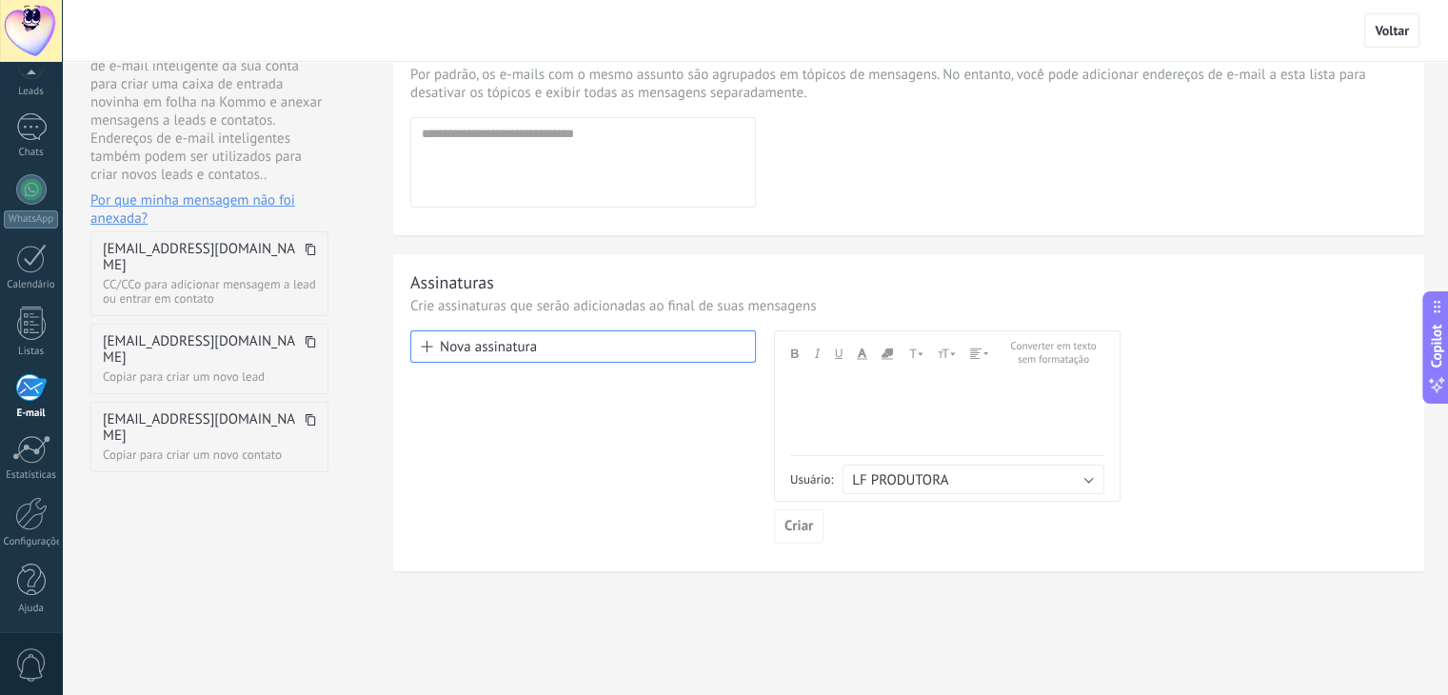
scroll to position [216, 0]
click at [28, 538] on div "Configurações" at bounding box center [31, 542] width 55 height 12
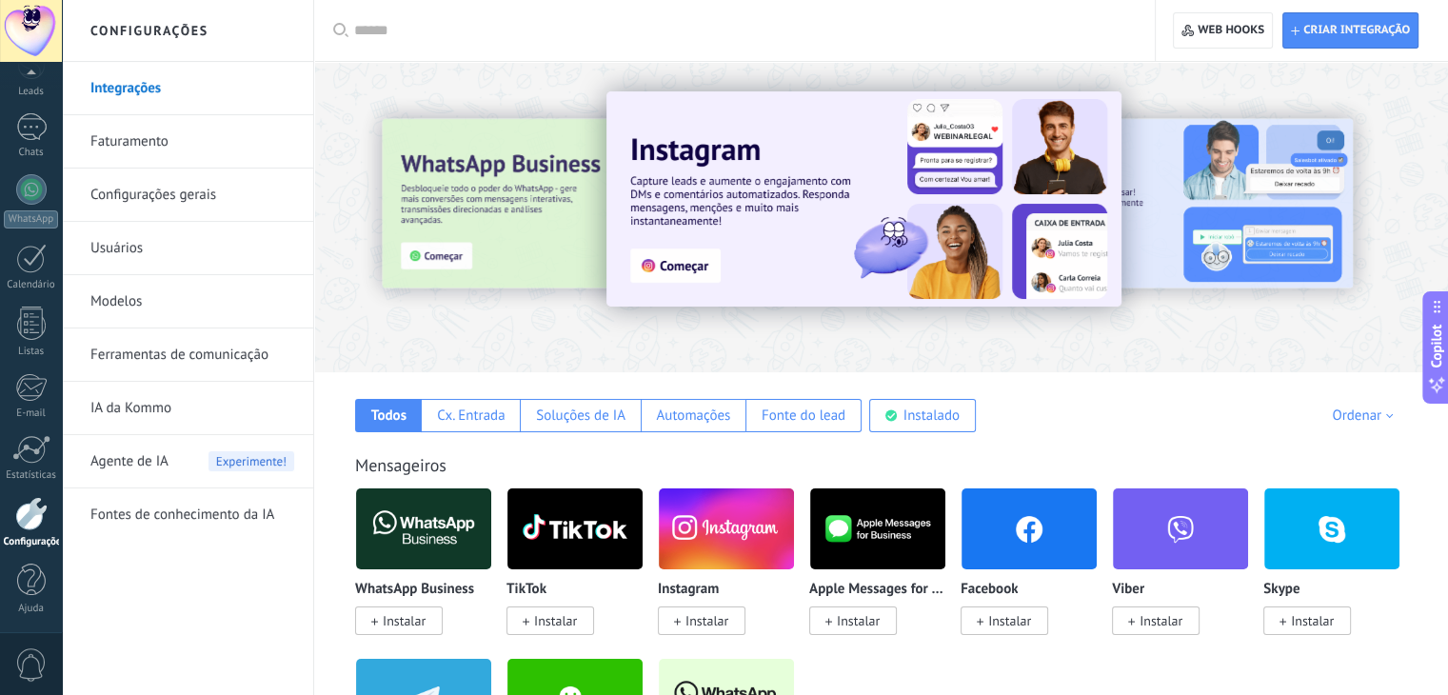
click at [111, 136] on link "Faturamento" at bounding box center [192, 141] width 204 height 53
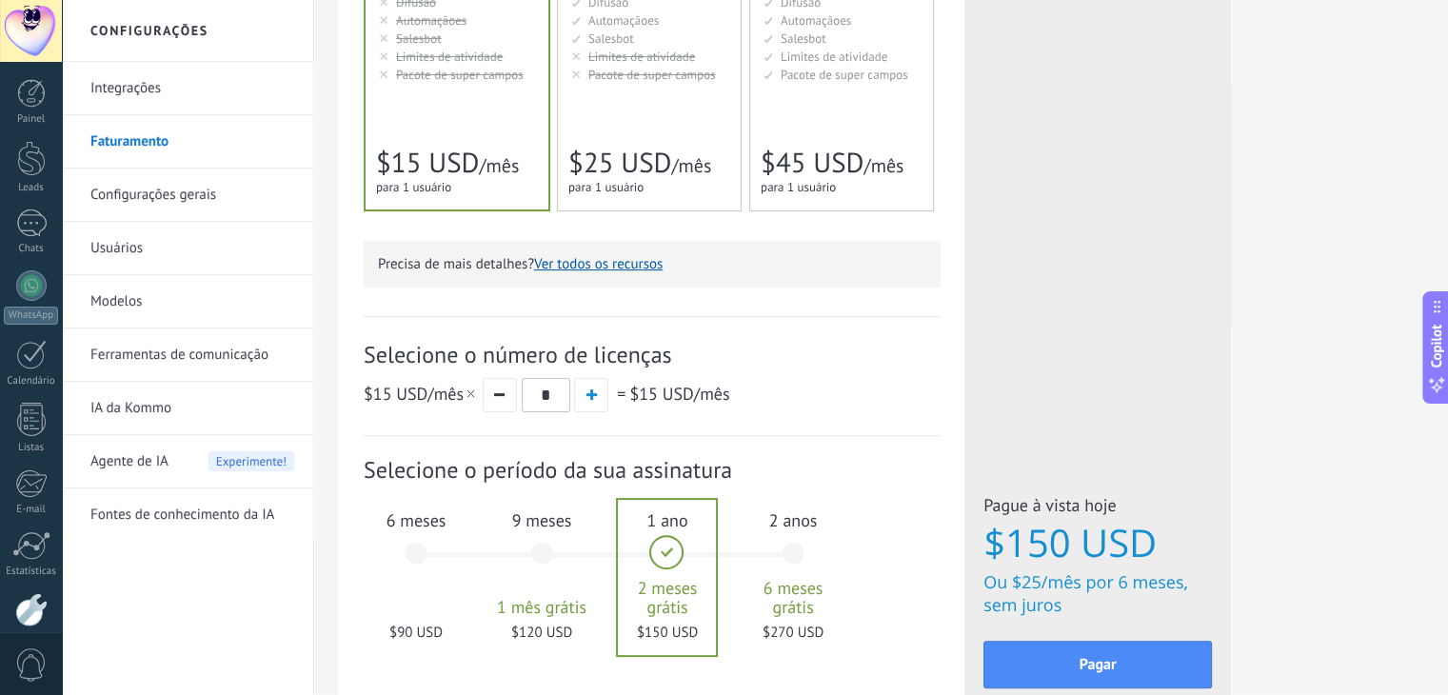
scroll to position [571, 0]
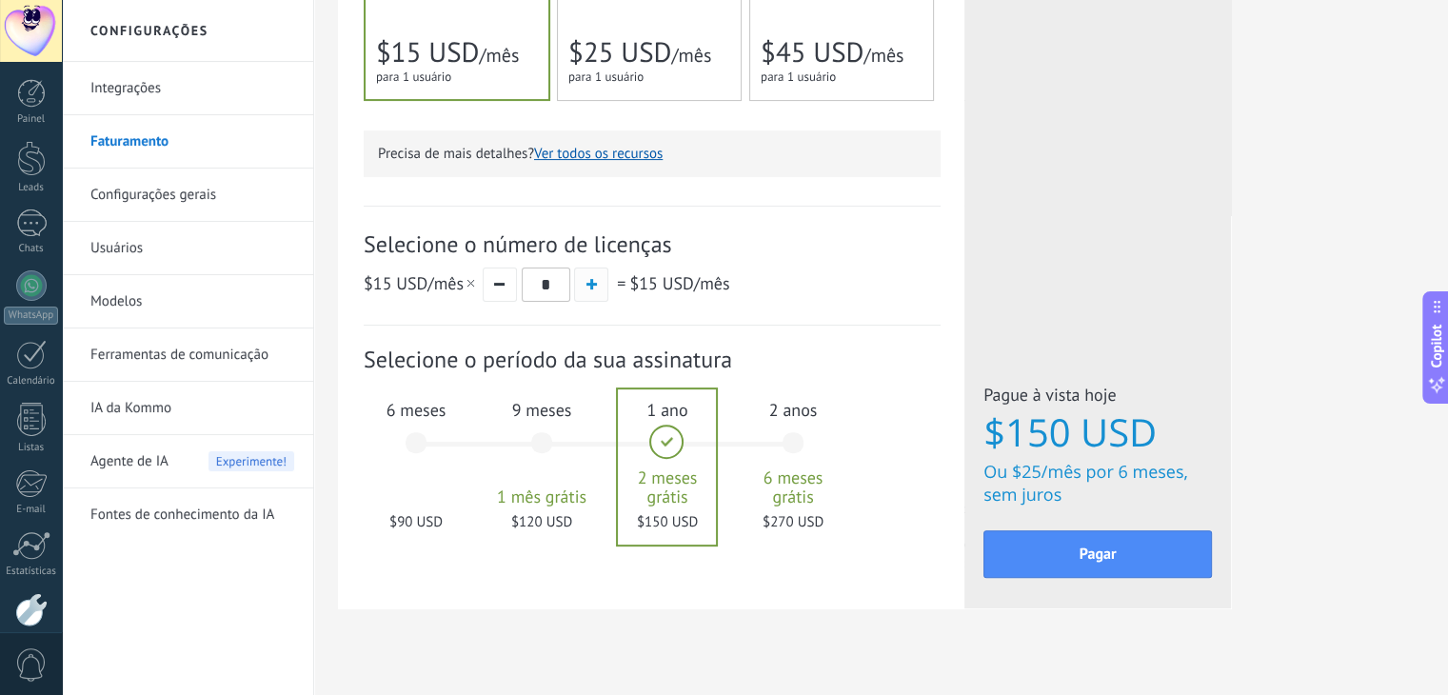
click at [587, 280] on button "button" at bounding box center [591, 285] width 34 height 34
type input "*"
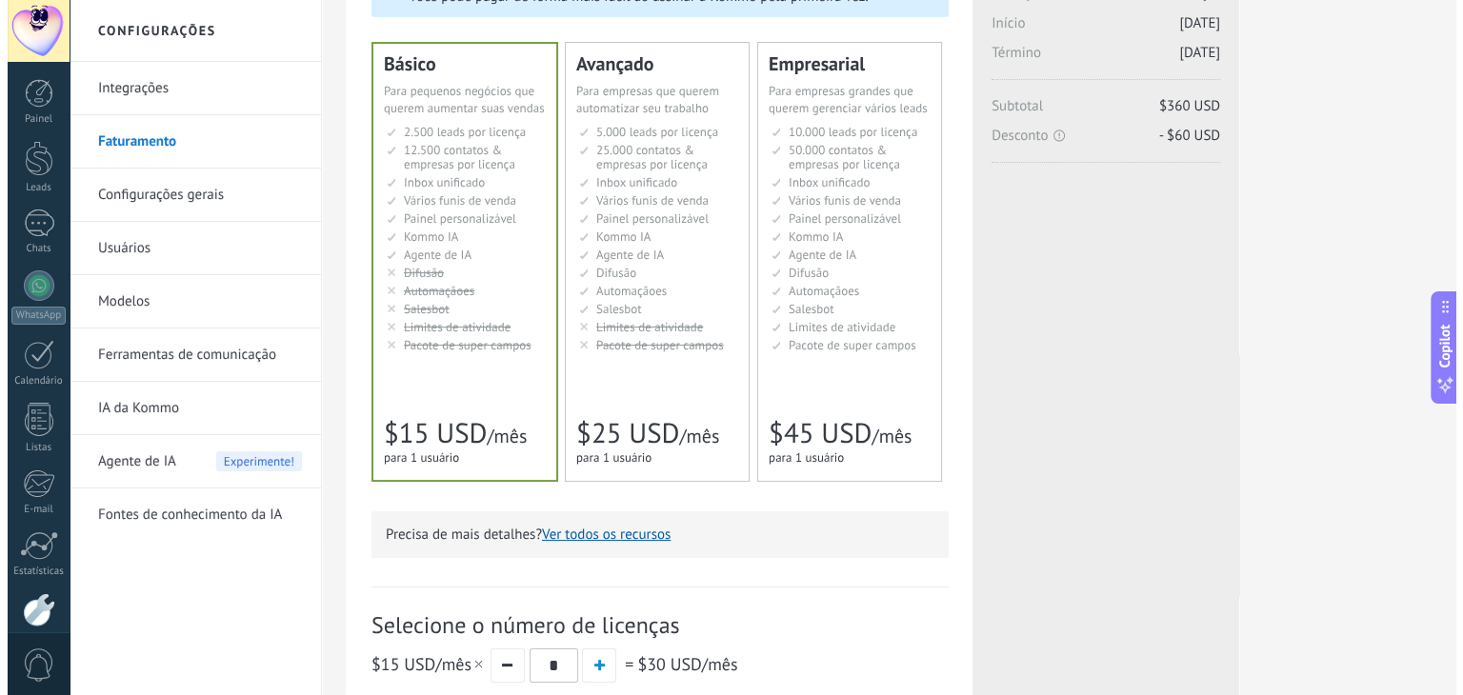
scroll to position [0, 0]
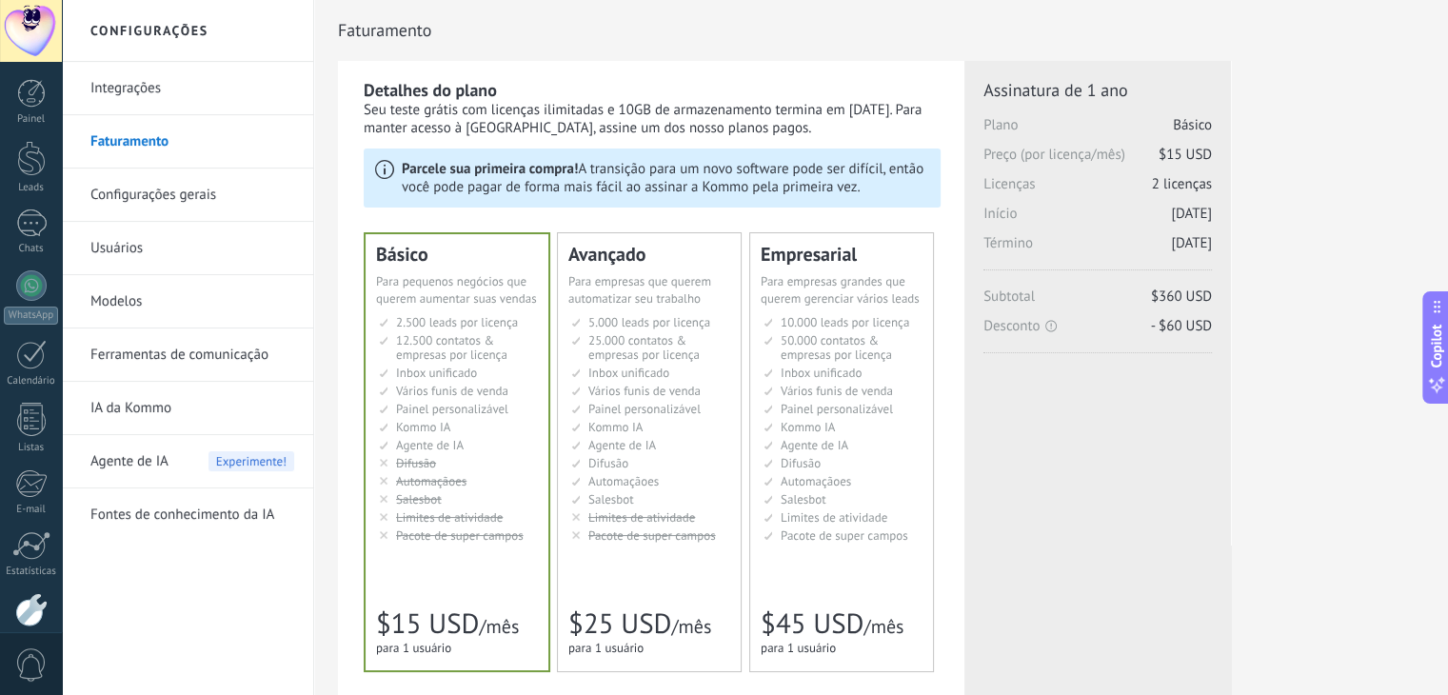
click at [137, 251] on link "Usuários" at bounding box center [192, 248] width 204 height 53
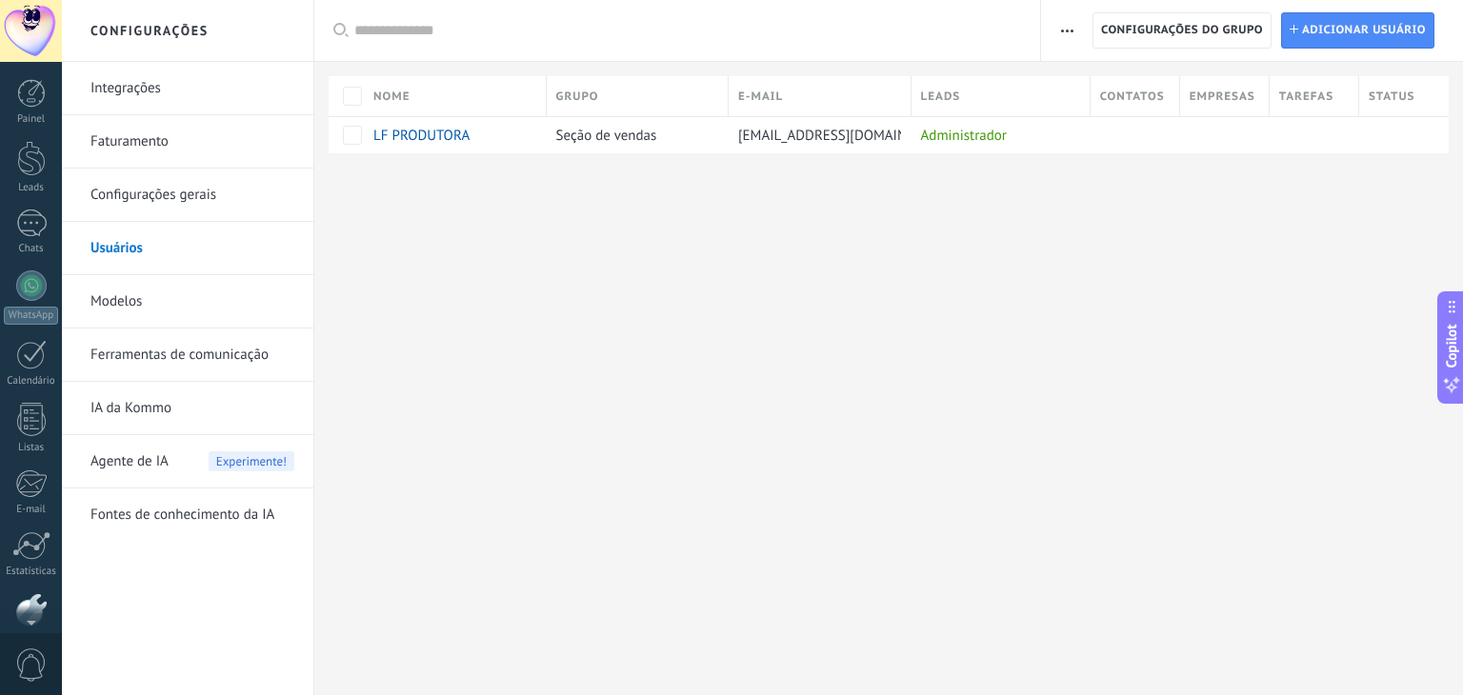
scroll to position [96, 0]
